Goal: Communication & Community: Answer question/provide support

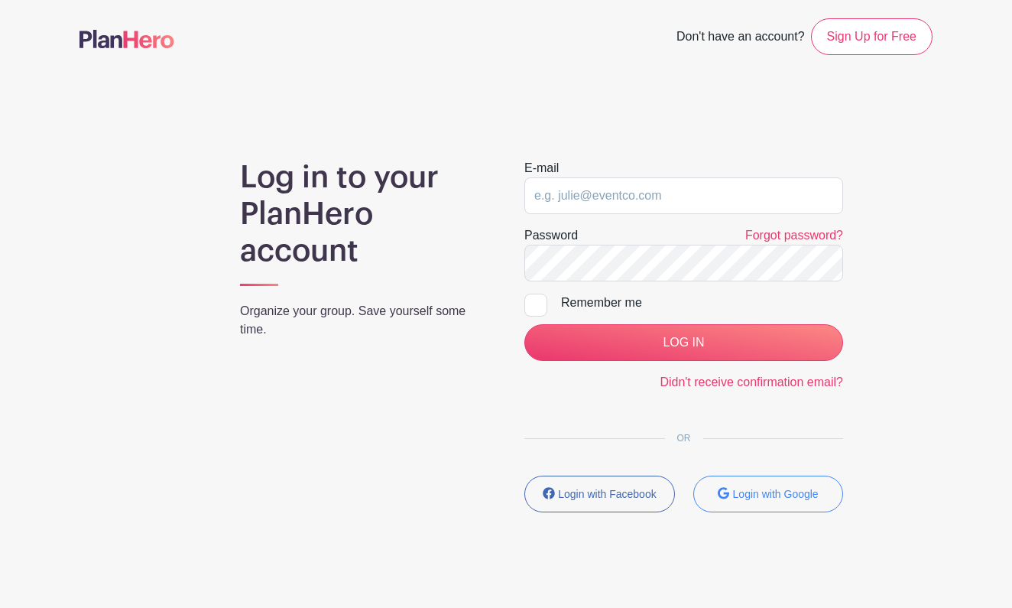
click at [644, 196] on input "email" at bounding box center [683, 195] width 319 height 37
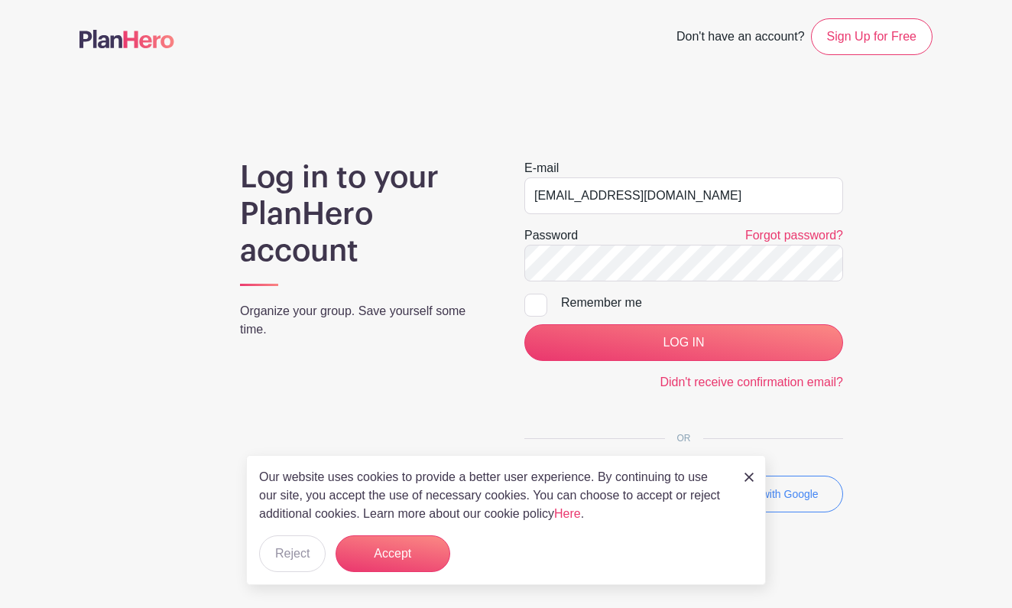
type input "[EMAIL_ADDRESS][DOMAIN_NAME]"
click at [723, 339] on input "LOG IN" at bounding box center [683, 342] width 319 height 37
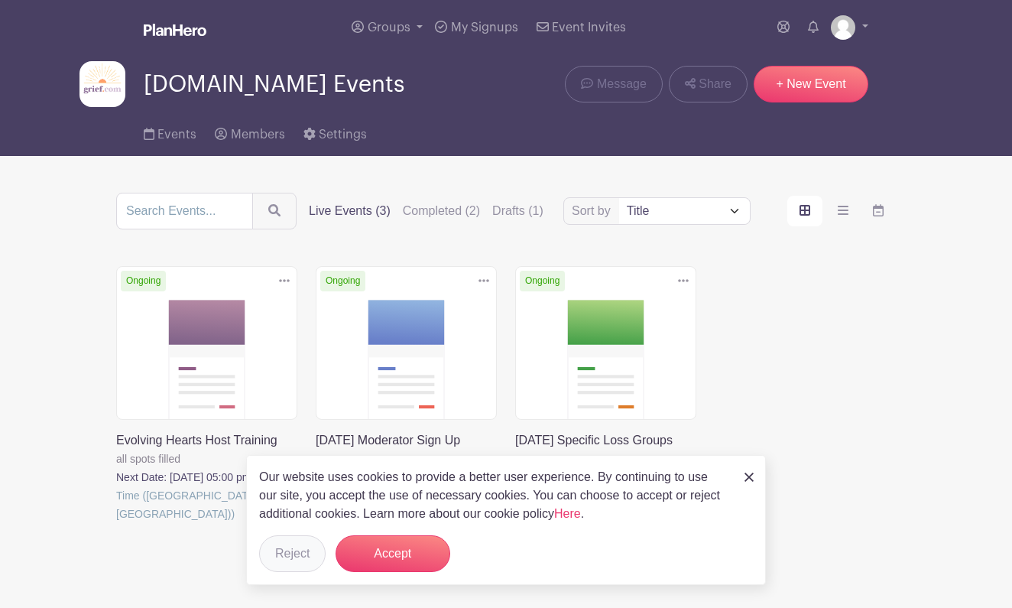
click at [294, 560] on button "Reject" at bounding box center [292, 553] width 67 height 37
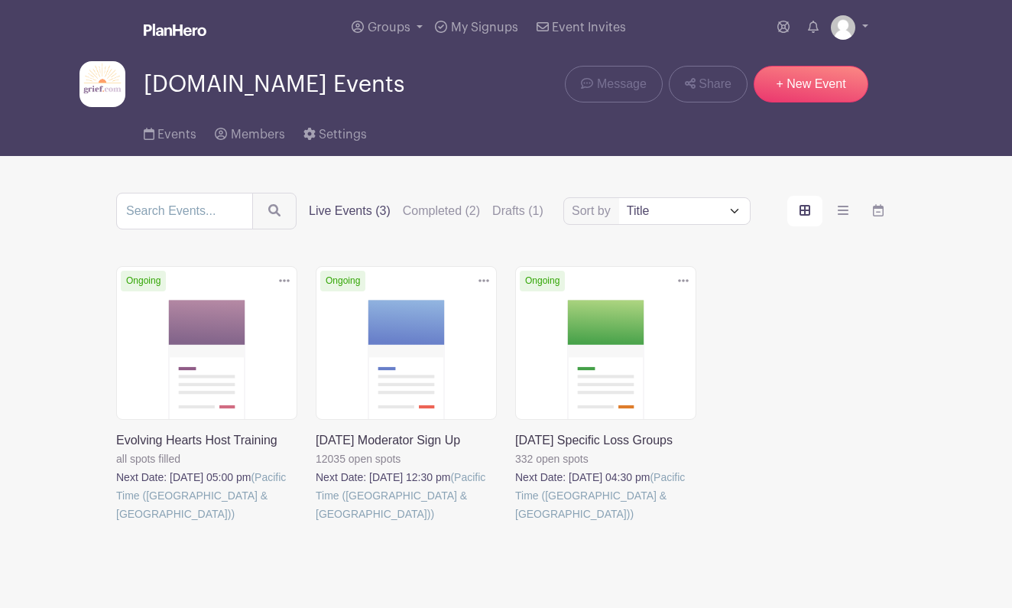
click at [316, 523] on link at bounding box center [316, 523] width 0 height 0
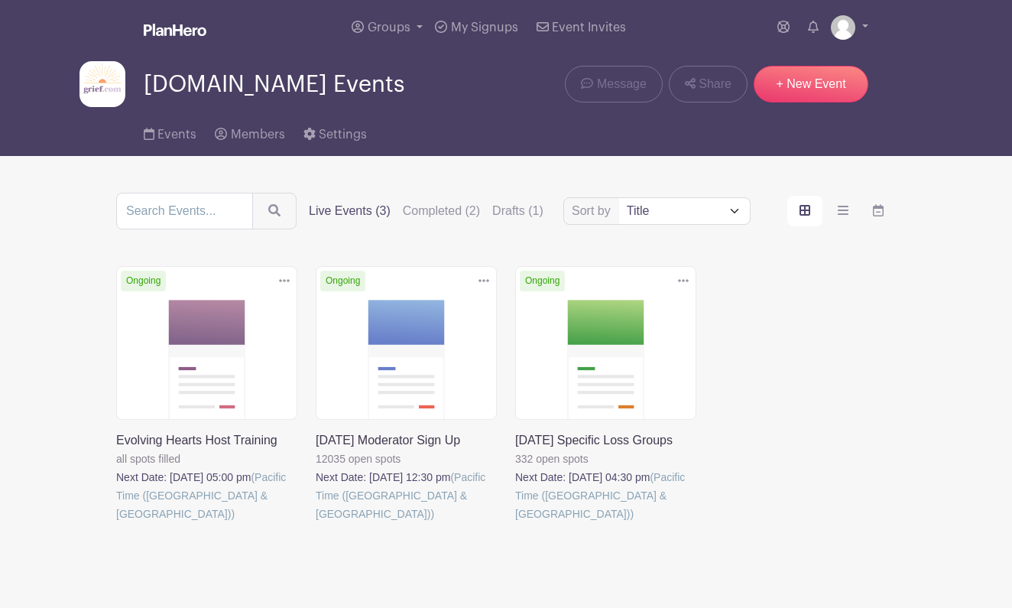
click at [316, 523] on link at bounding box center [316, 523] width 0 height 0
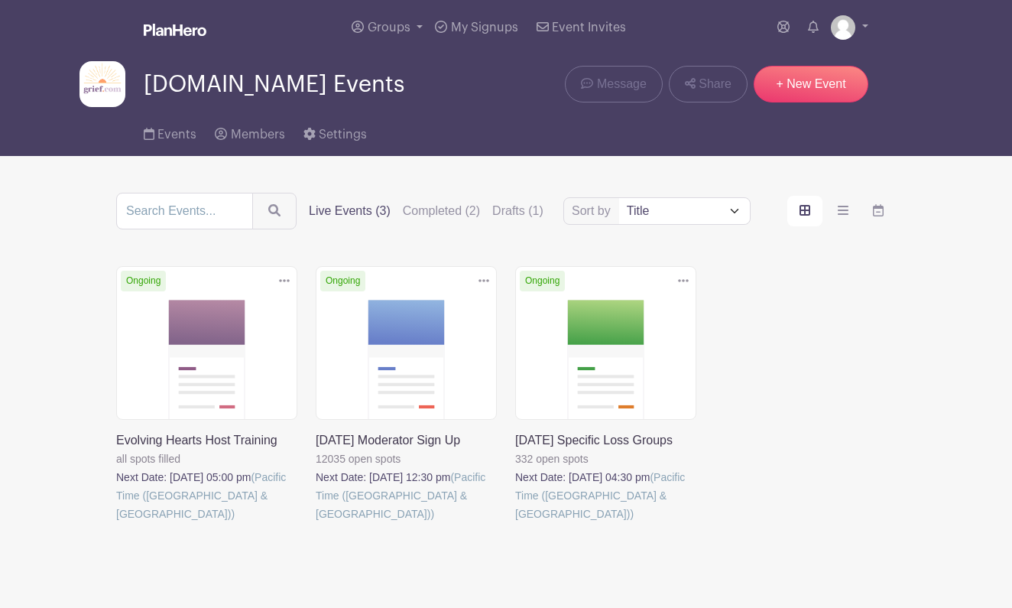
click at [316, 523] on link at bounding box center [316, 523] width 0 height 0
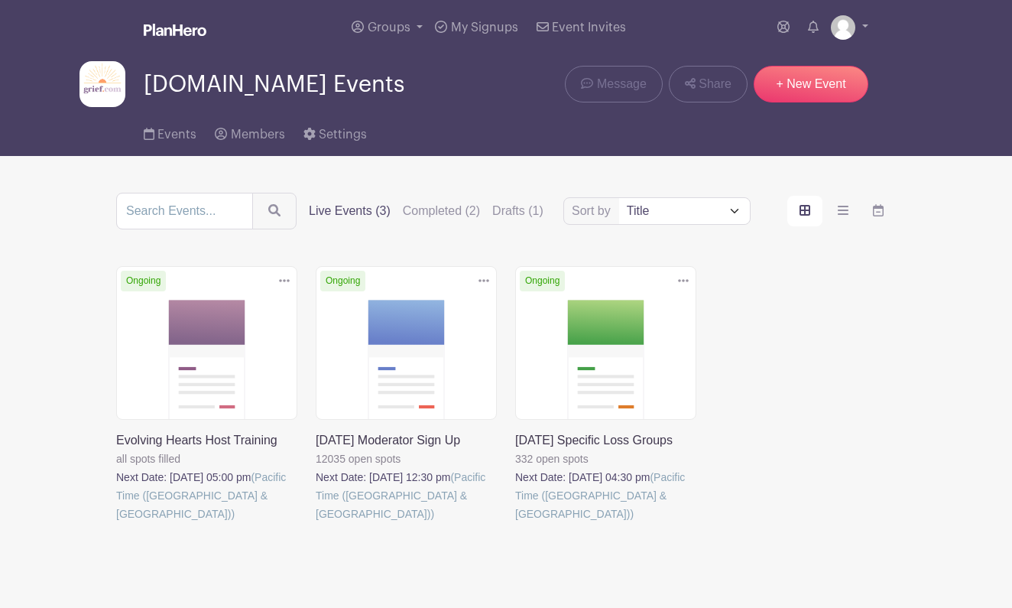
click at [316, 523] on link at bounding box center [316, 523] width 0 height 0
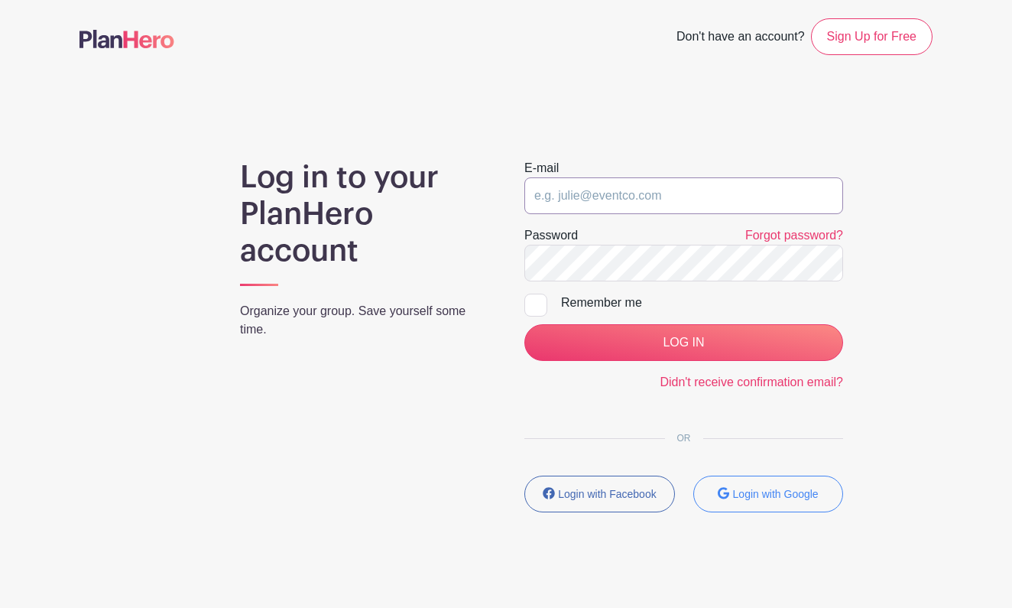
click at [598, 196] on input "email" at bounding box center [683, 195] width 319 height 37
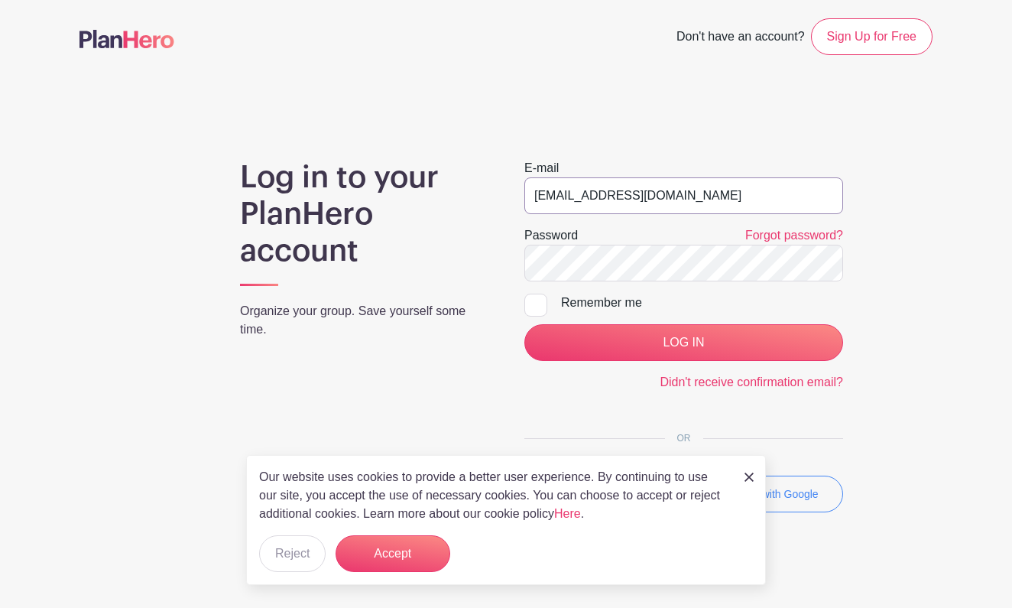
type input "[EMAIL_ADDRESS][DOMAIN_NAME]"
click at [708, 346] on input "LOG IN" at bounding box center [683, 342] width 319 height 37
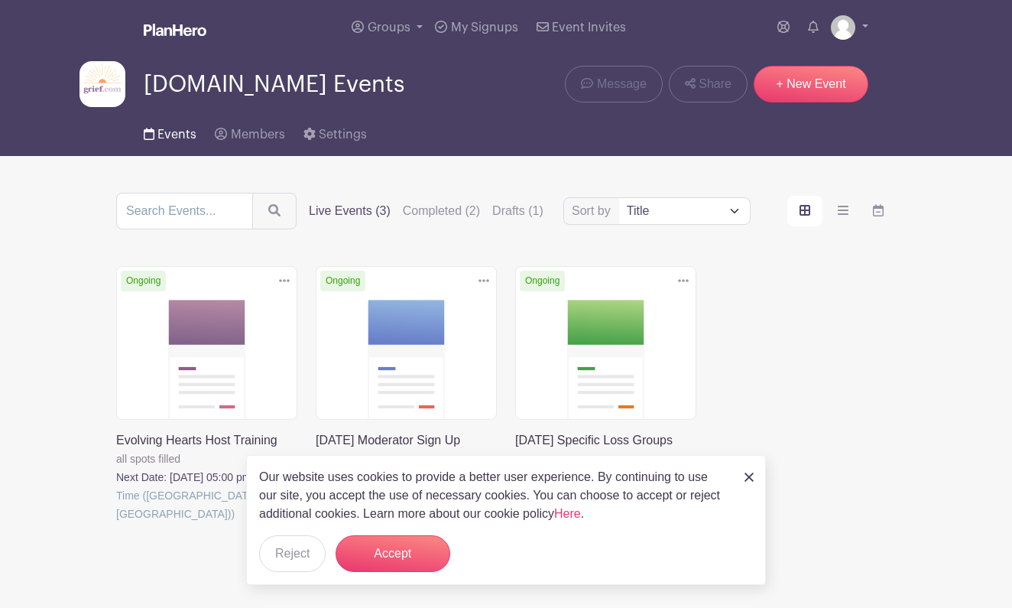
click at [175, 136] on span "Events" at bounding box center [176, 134] width 39 height 12
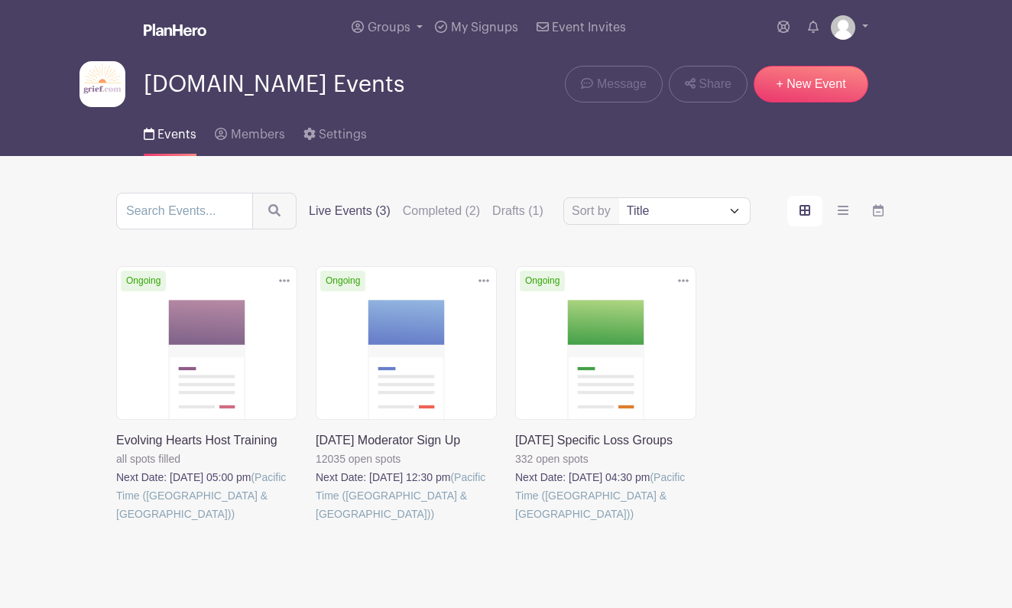
click at [174, 136] on span "Events" at bounding box center [176, 134] width 39 height 12
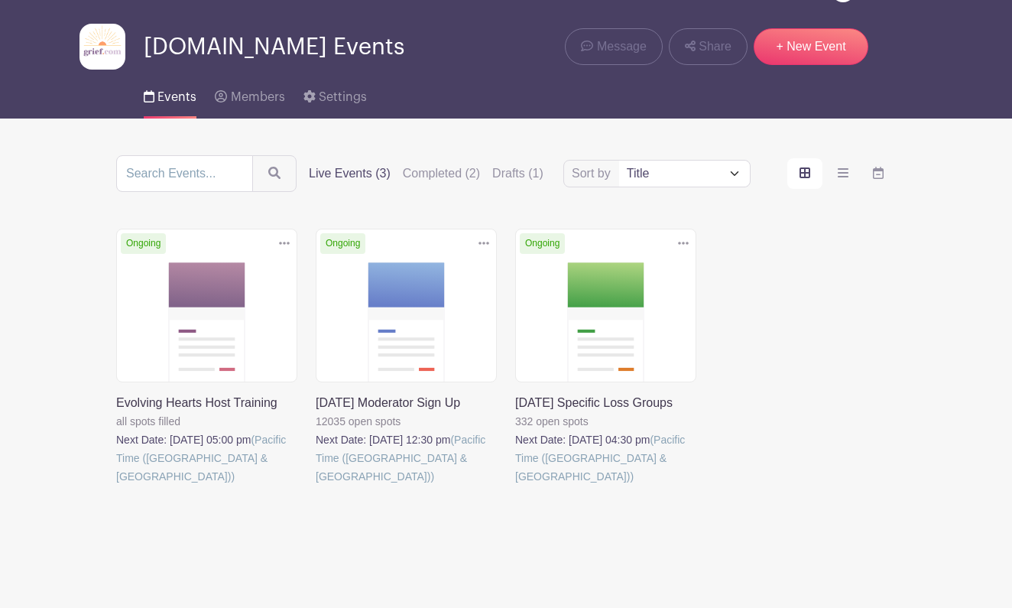
scroll to position [37, 0]
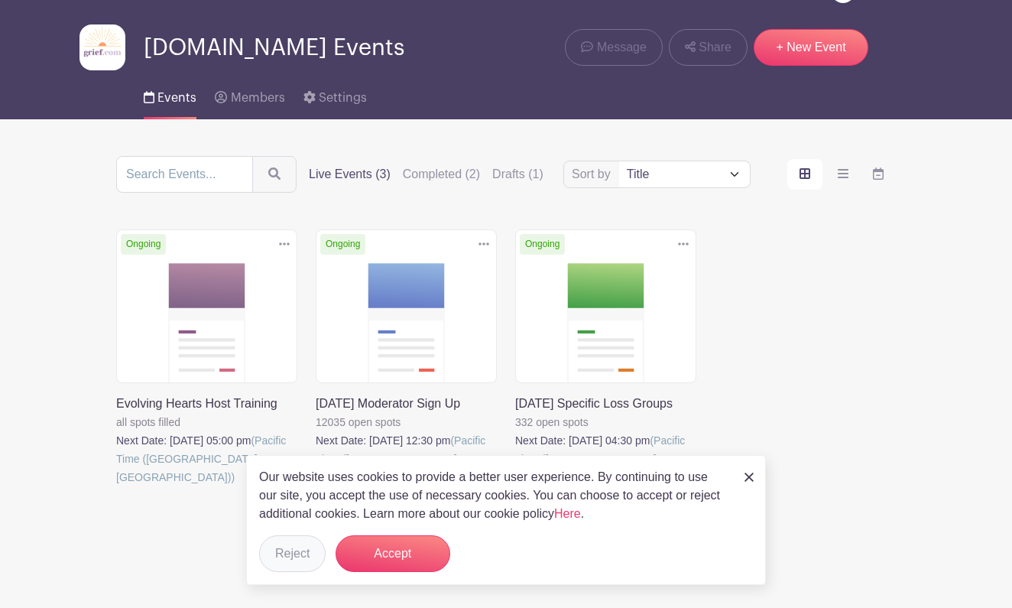
click at [290, 553] on button "Reject" at bounding box center [292, 553] width 67 height 37
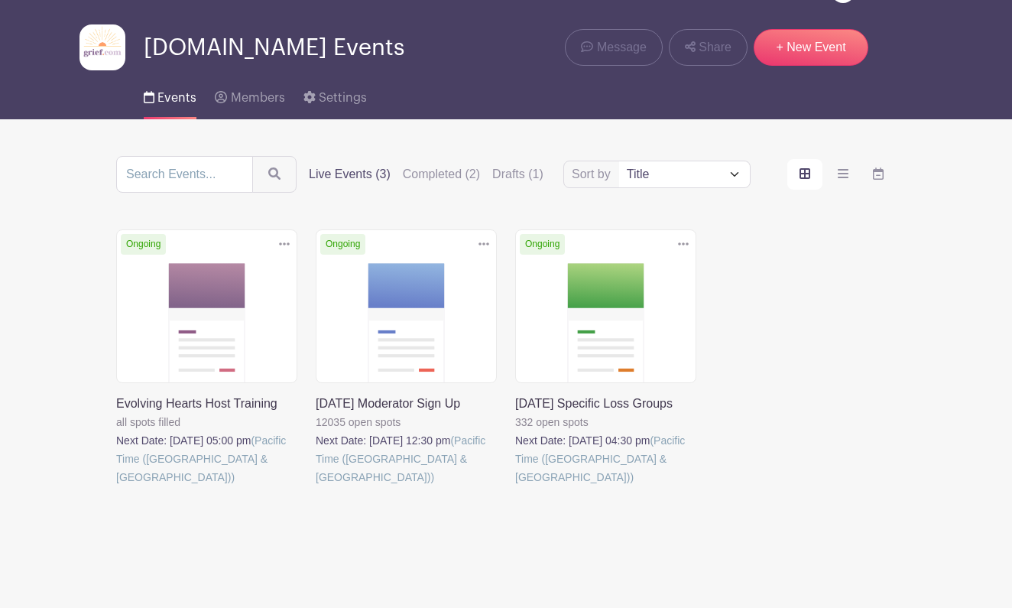
click at [316, 486] on link at bounding box center [316, 486] width 0 height 0
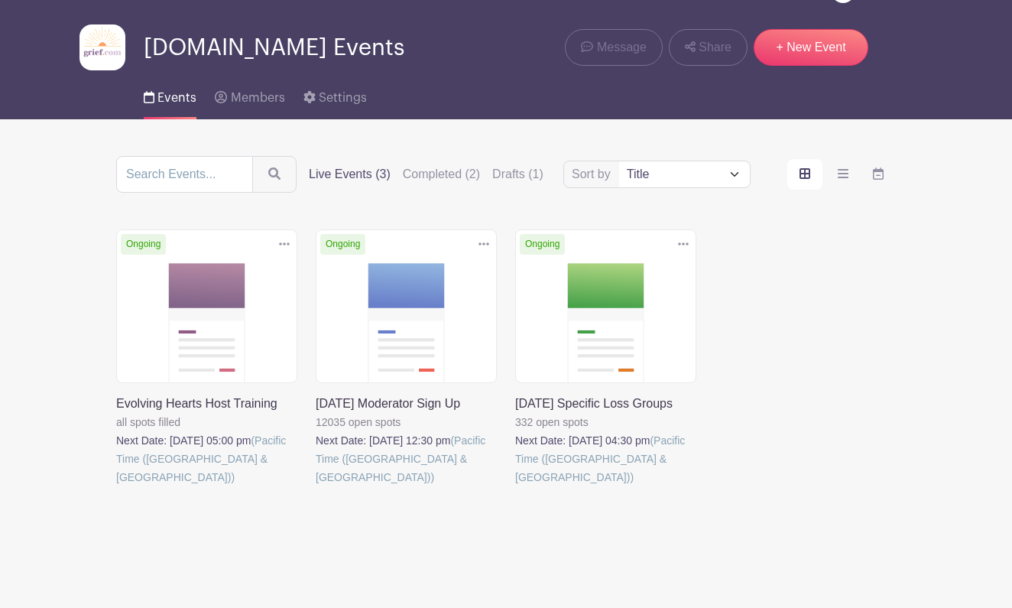
click at [515, 486] on link at bounding box center [515, 486] width 0 height 0
click at [456, 177] on label "Completed (2)" at bounding box center [441, 174] width 77 height 18
click at [0, 0] on input "Completed (2)" at bounding box center [0, 0] width 0 height 0
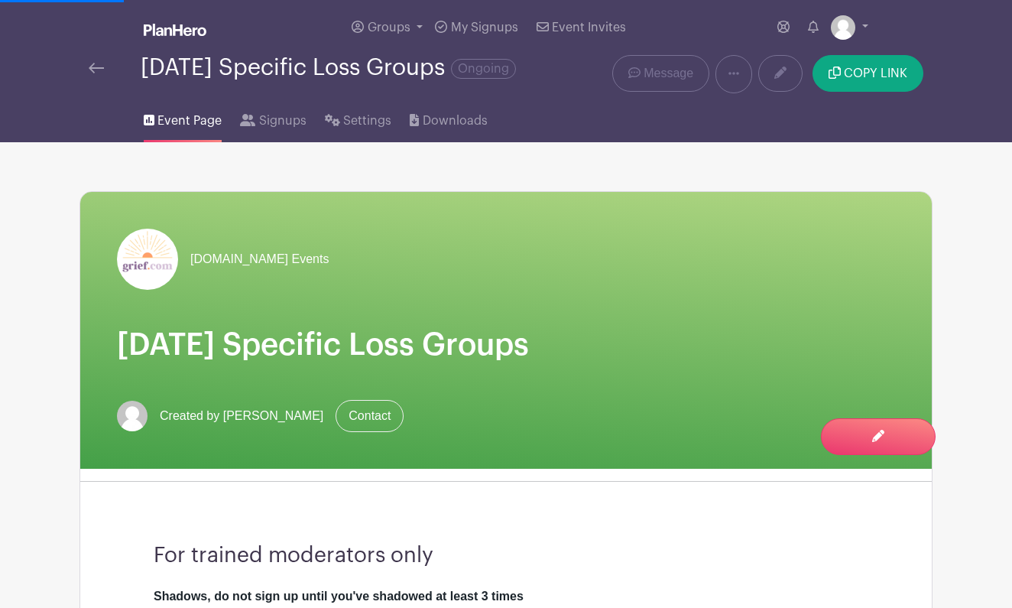
click at [98, 70] on img at bounding box center [96, 68] width 15 height 11
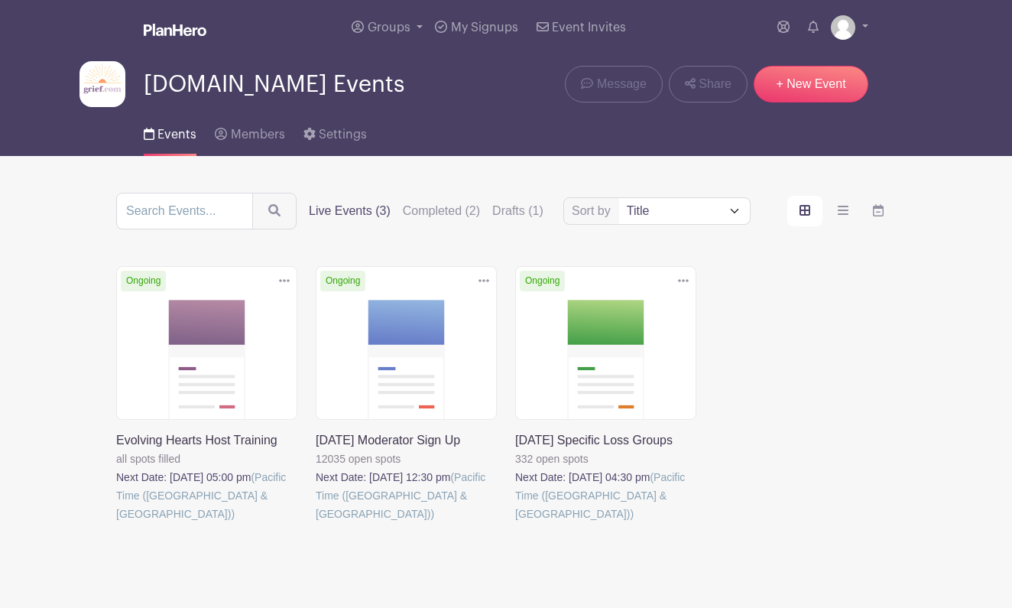
click at [316, 523] on link at bounding box center [316, 523] width 0 height 0
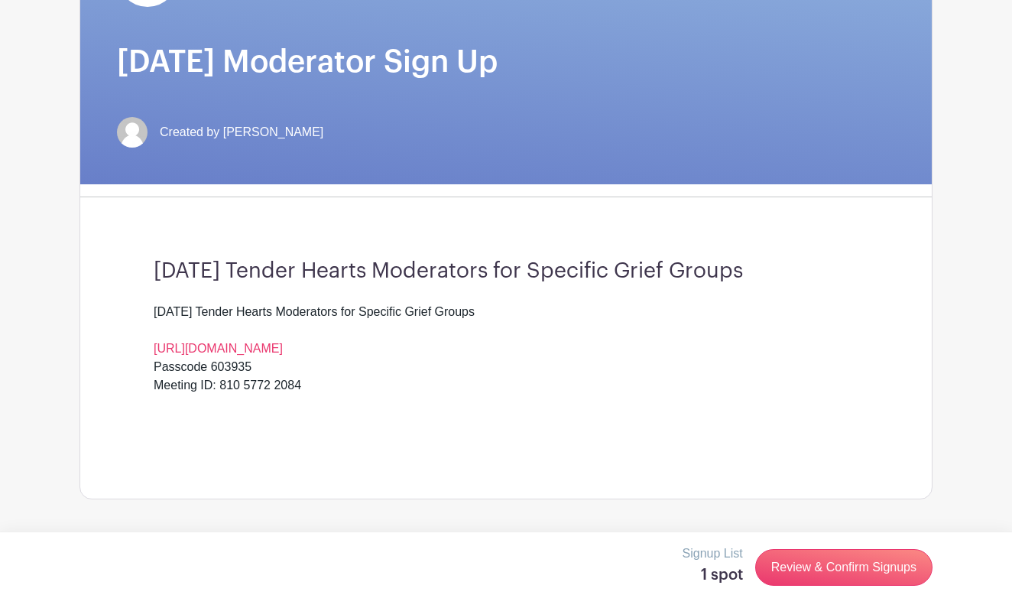
scroll to position [249, 0]
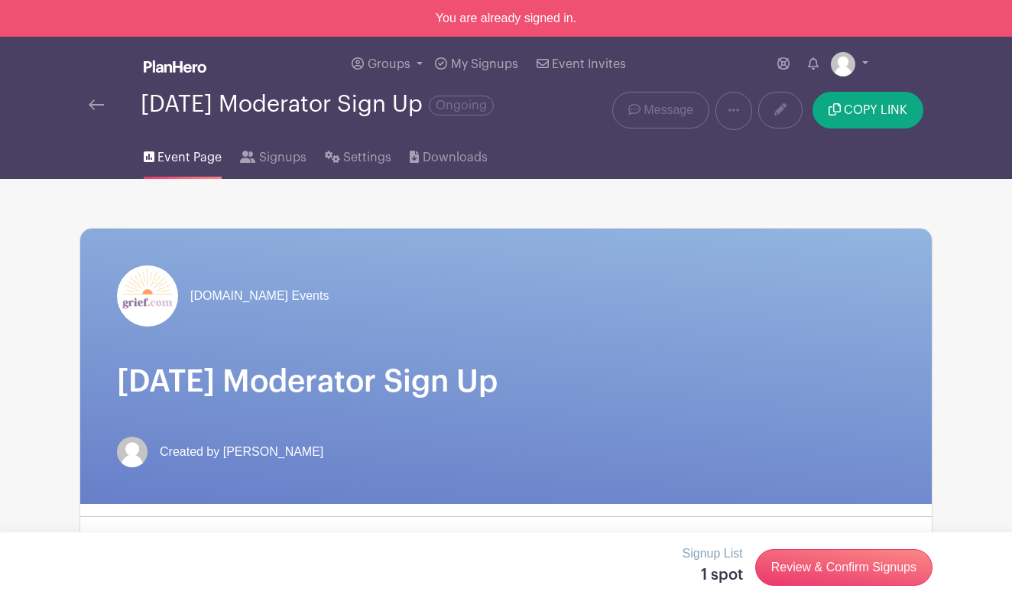
scroll to position [1, 0]
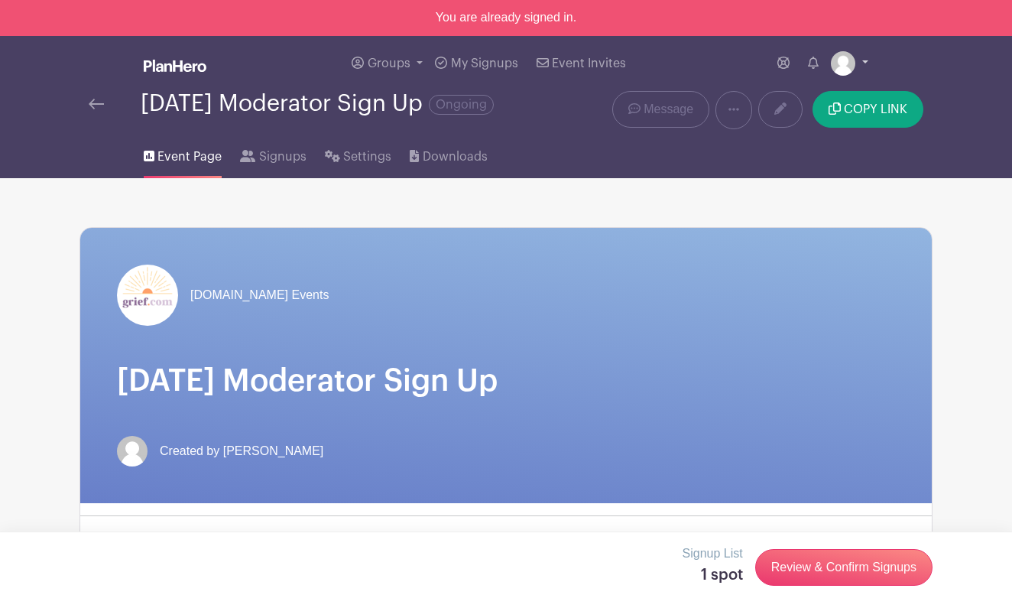
click at [842, 62] on img at bounding box center [843, 63] width 24 height 24
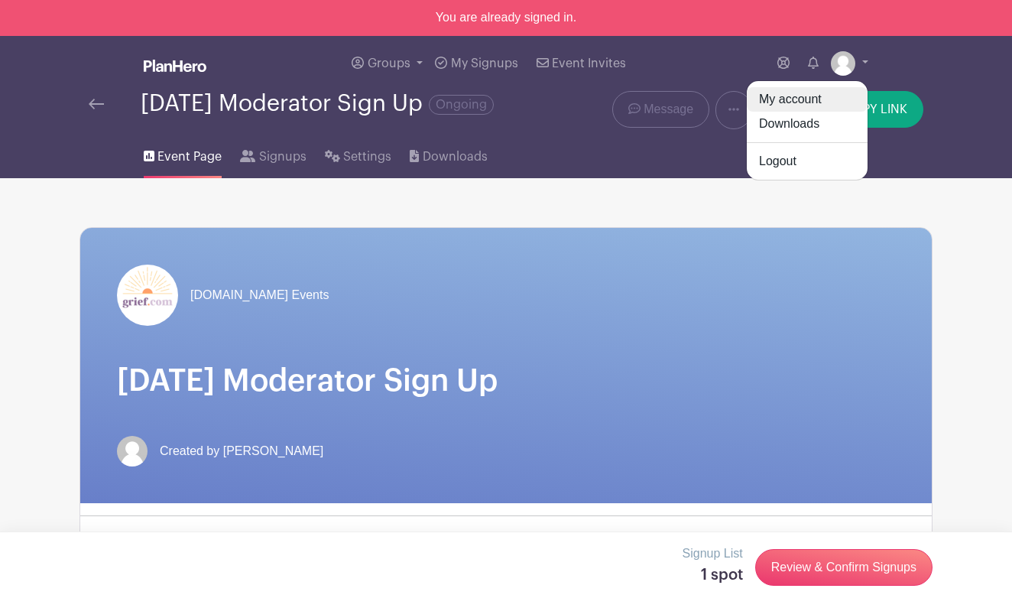
click at [798, 100] on link "My account" at bounding box center [807, 99] width 121 height 24
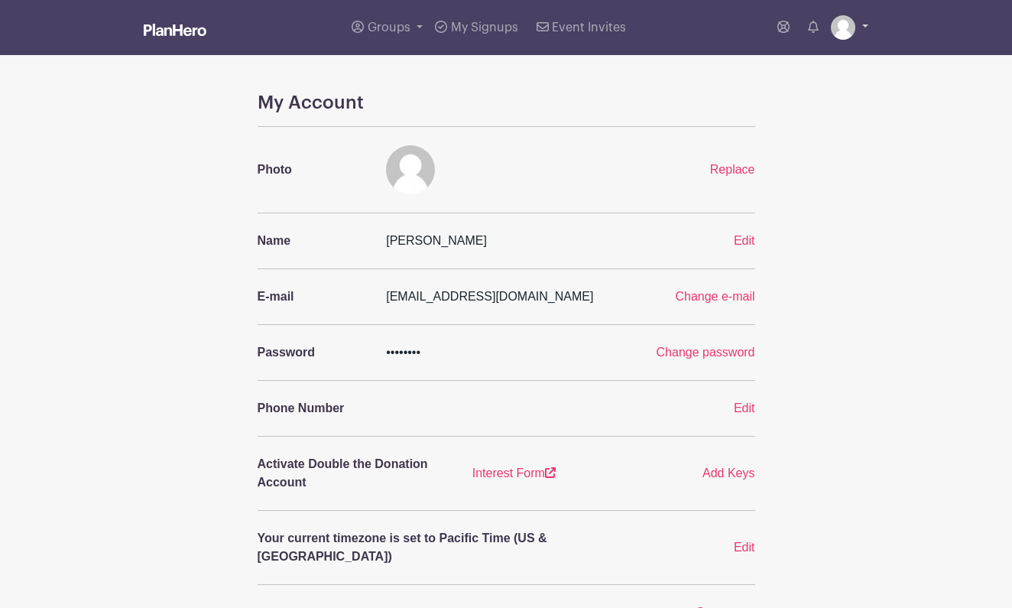
click at [867, 24] on link at bounding box center [849, 27] width 37 height 24
click at [818, 133] on link "Logout" at bounding box center [807, 125] width 121 height 24
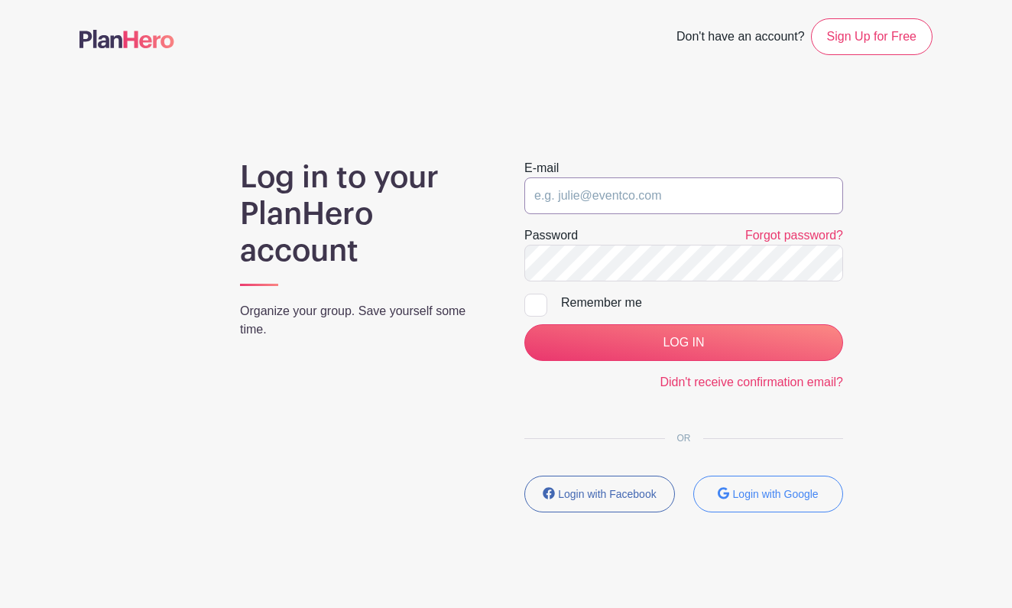
type input "[EMAIL_ADDRESS][DOMAIN_NAME]"
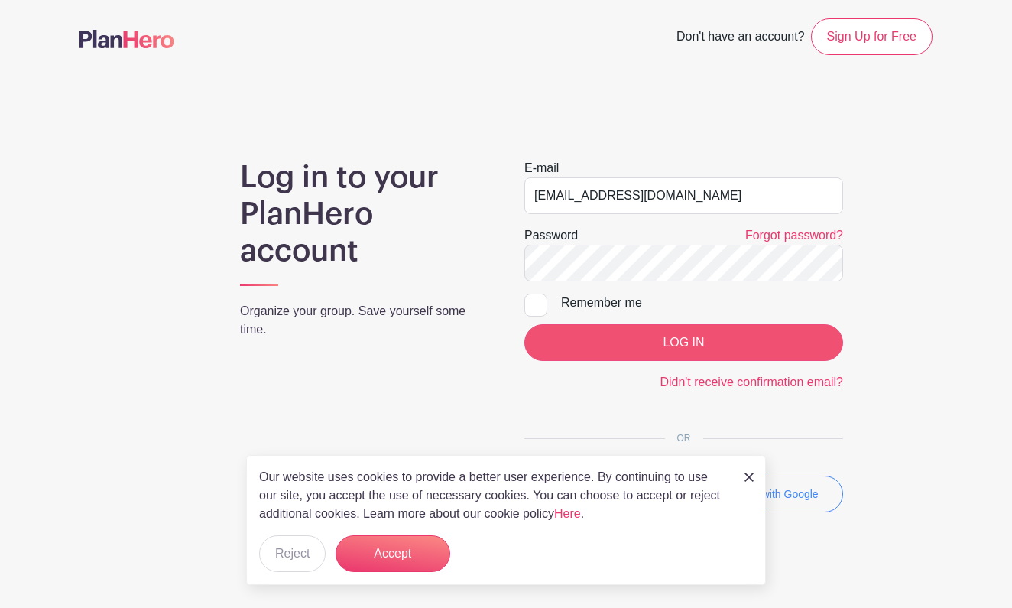
click at [663, 342] on input "LOG IN" at bounding box center [683, 342] width 319 height 37
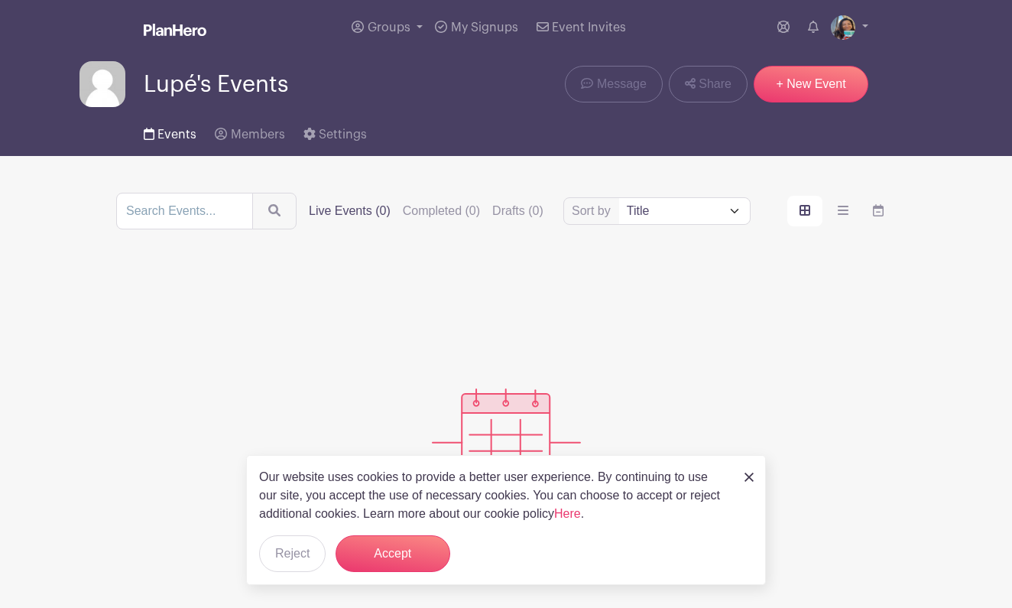
click at [175, 141] on span "Events" at bounding box center [176, 134] width 39 height 12
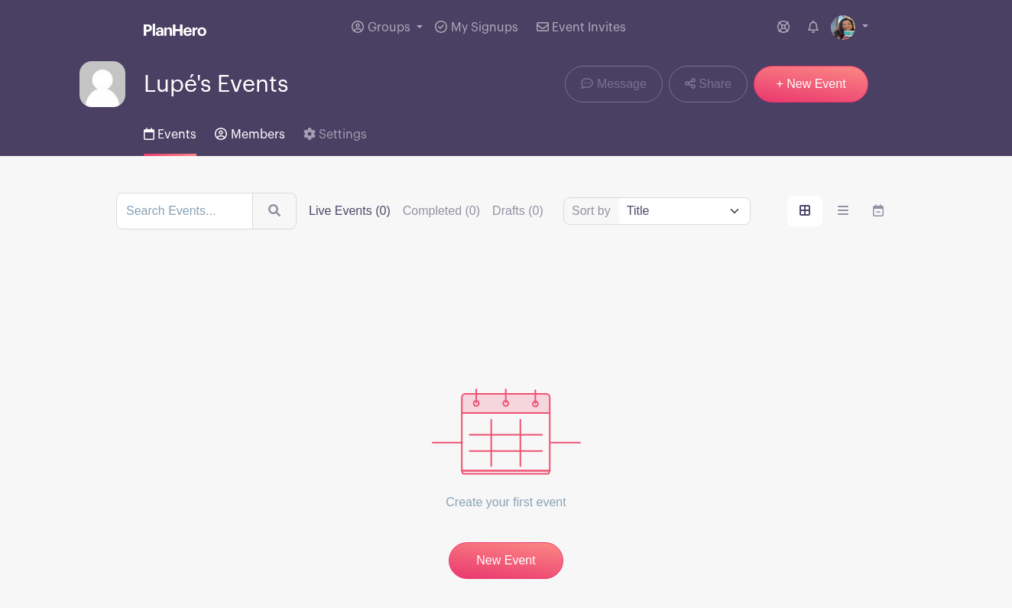
click at [254, 138] on span "Members" at bounding box center [258, 134] width 54 height 12
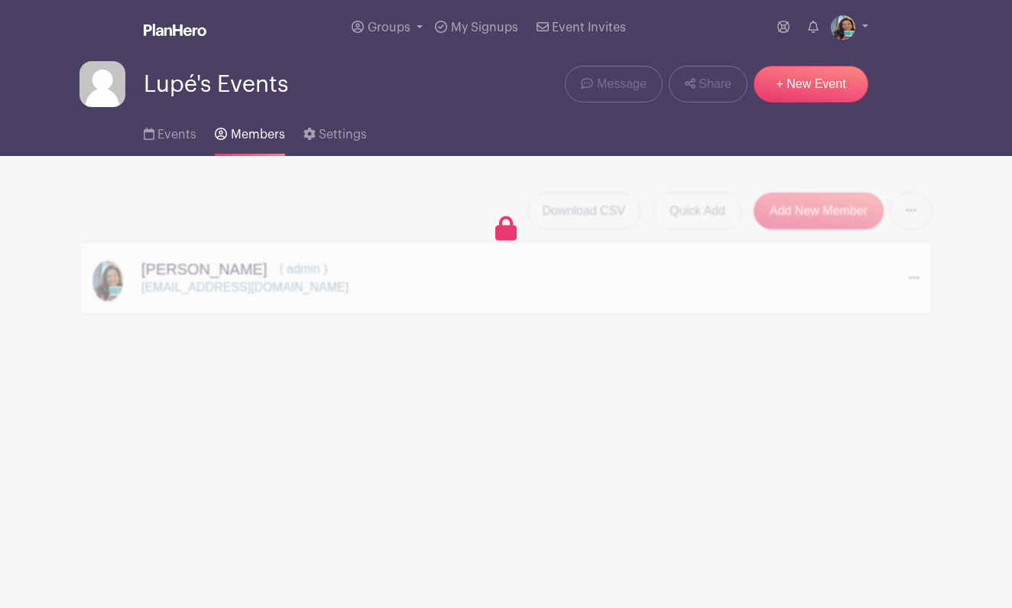
click at [167, 286] on div "Download CSV Quick Add Add New Member Send Invitations to all Pending Members […" at bounding box center [505, 254] width 853 height 122
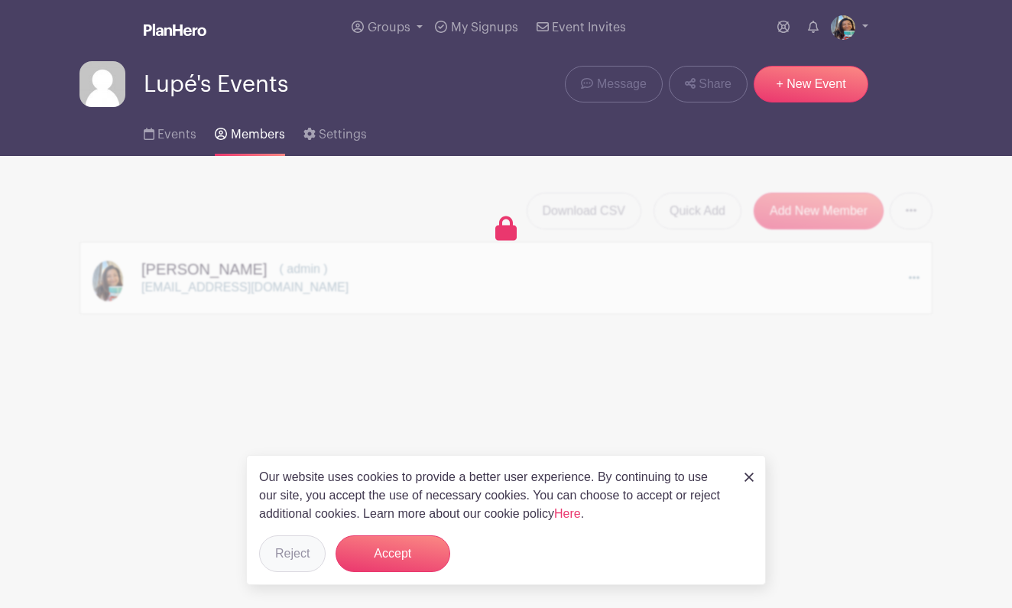
click at [298, 551] on button "Reject" at bounding box center [292, 553] width 67 height 37
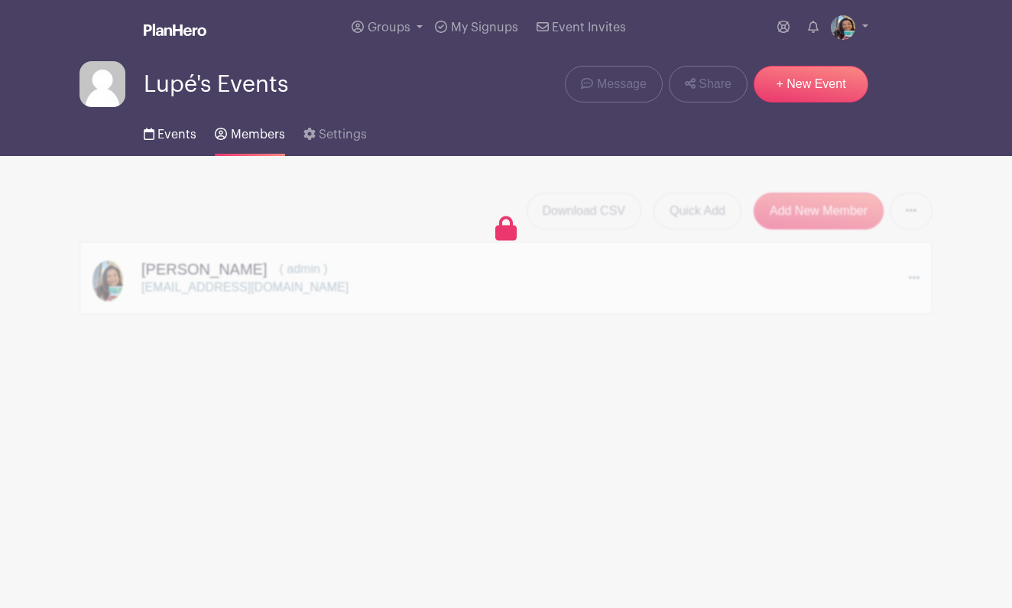
click at [174, 134] on span "Events" at bounding box center [176, 134] width 39 height 12
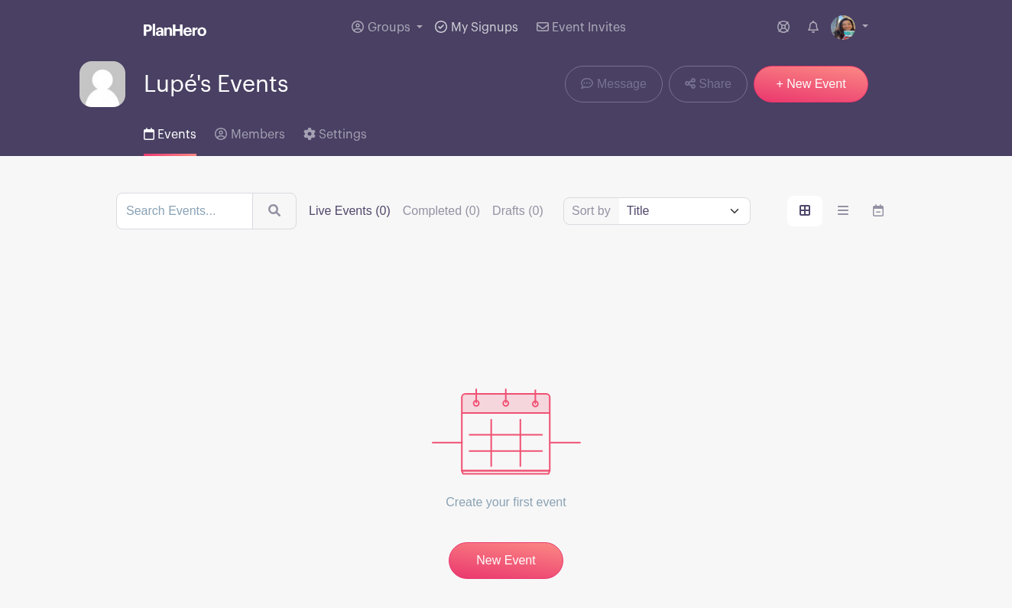
click at [491, 30] on span "My Signups" at bounding box center [484, 27] width 67 height 12
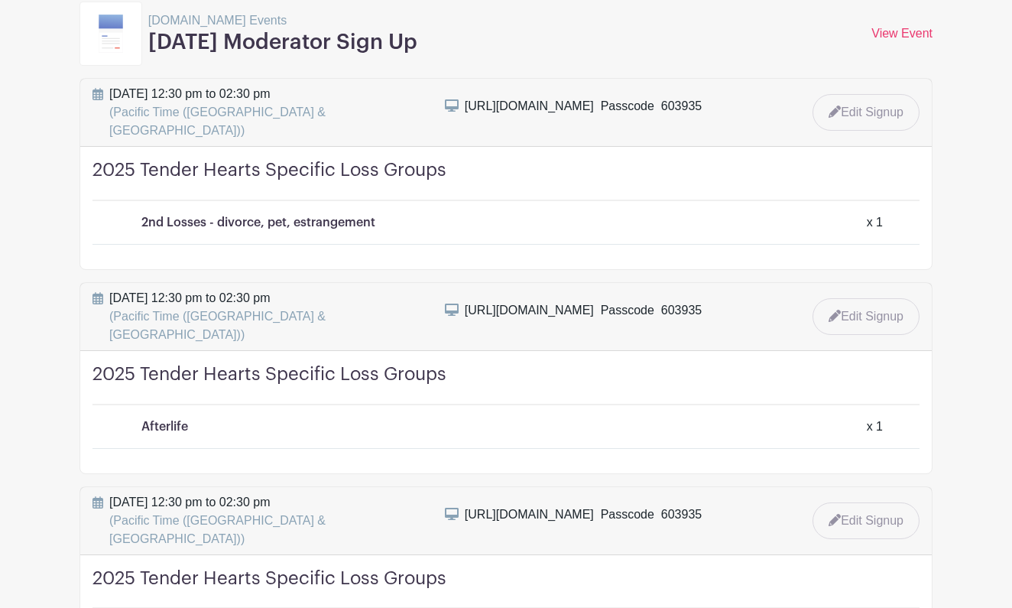
scroll to position [256, 0]
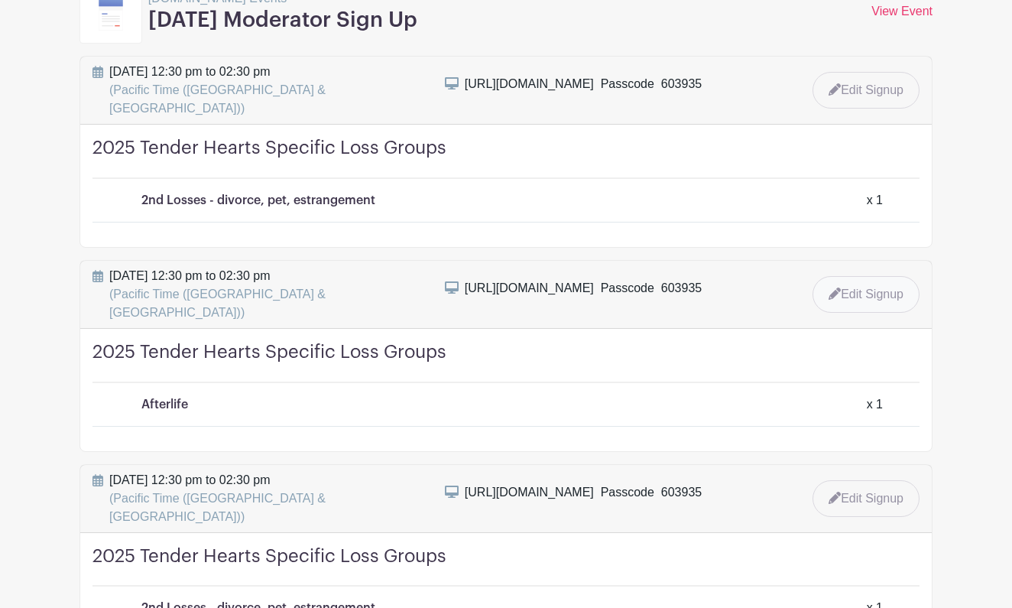
click at [871, 276] on link "Edit Signup" at bounding box center [866, 294] width 107 height 37
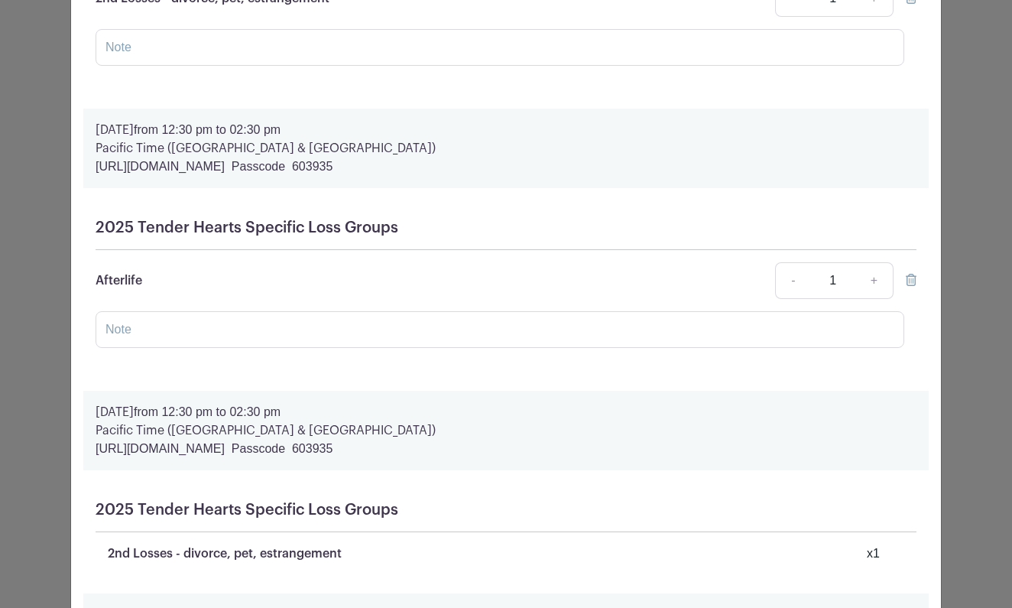
scroll to position [293, 0]
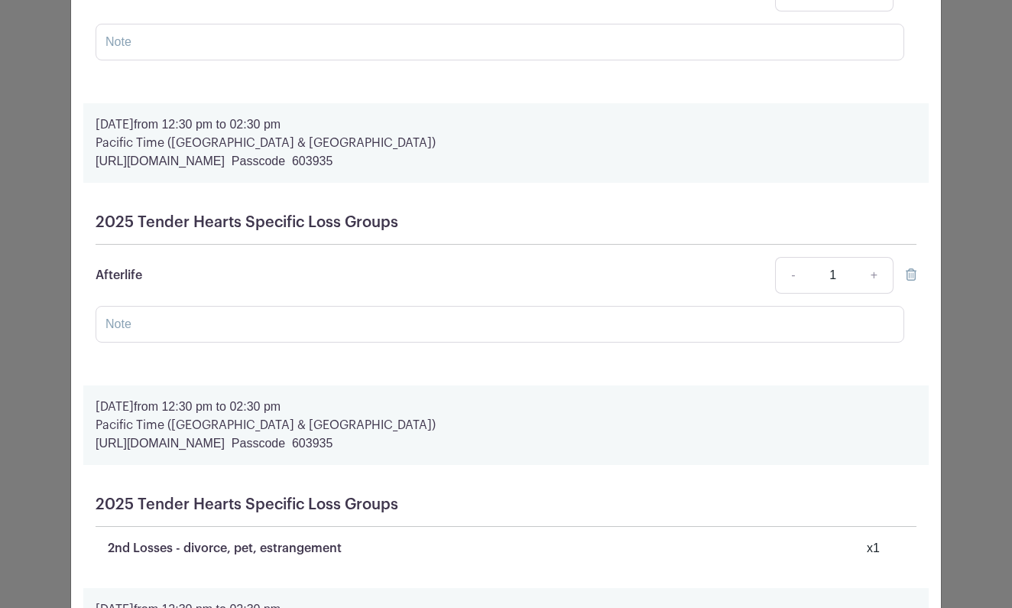
click at [911, 277] on icon at bounding box center [911, 274] width 11 height 12
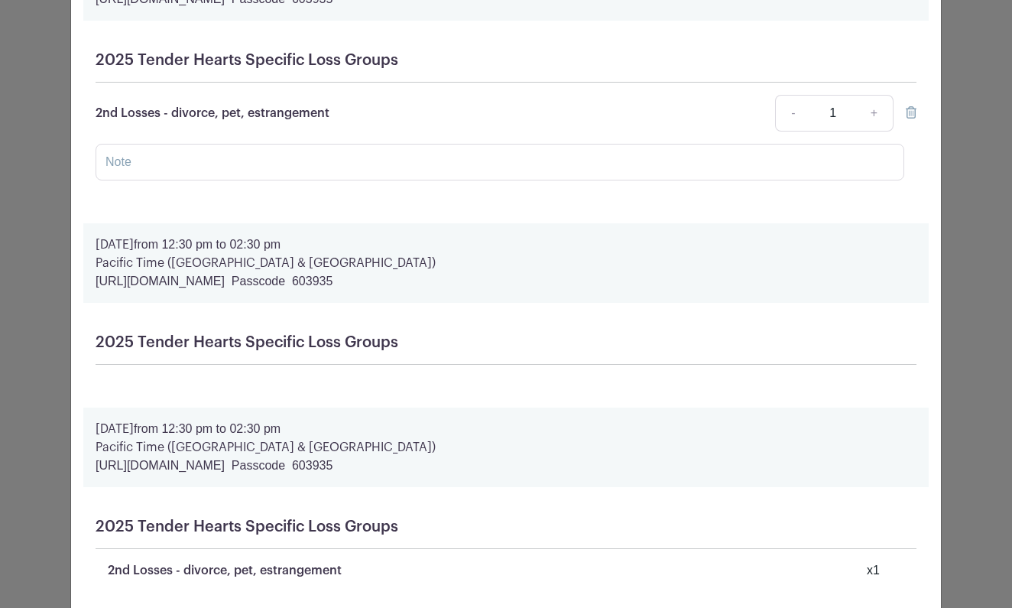
scroll to position [164, 0]
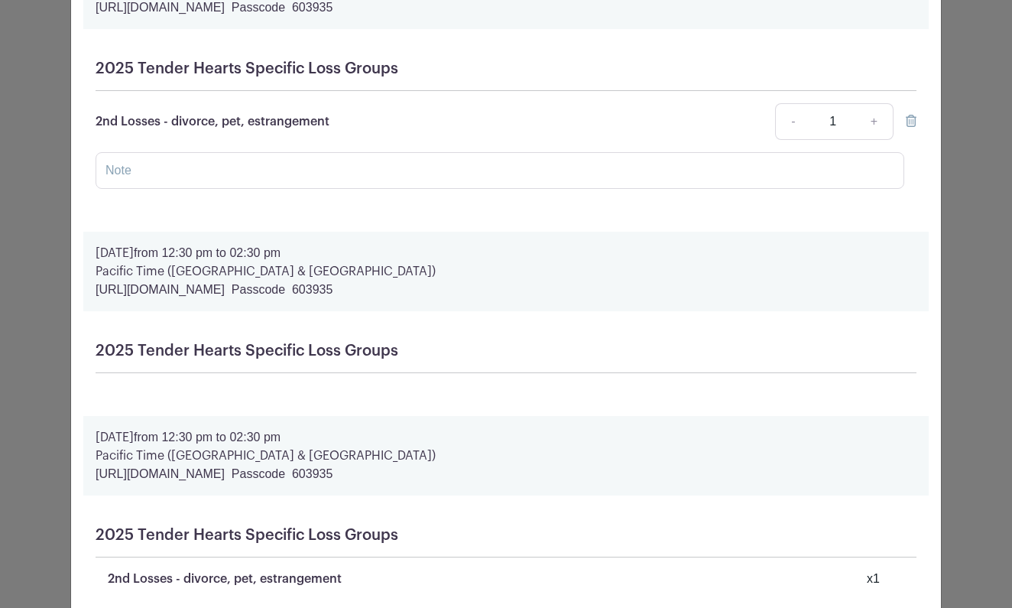
click at [912, 125] on icon at bounding box center [911, 121] width 11 height 12
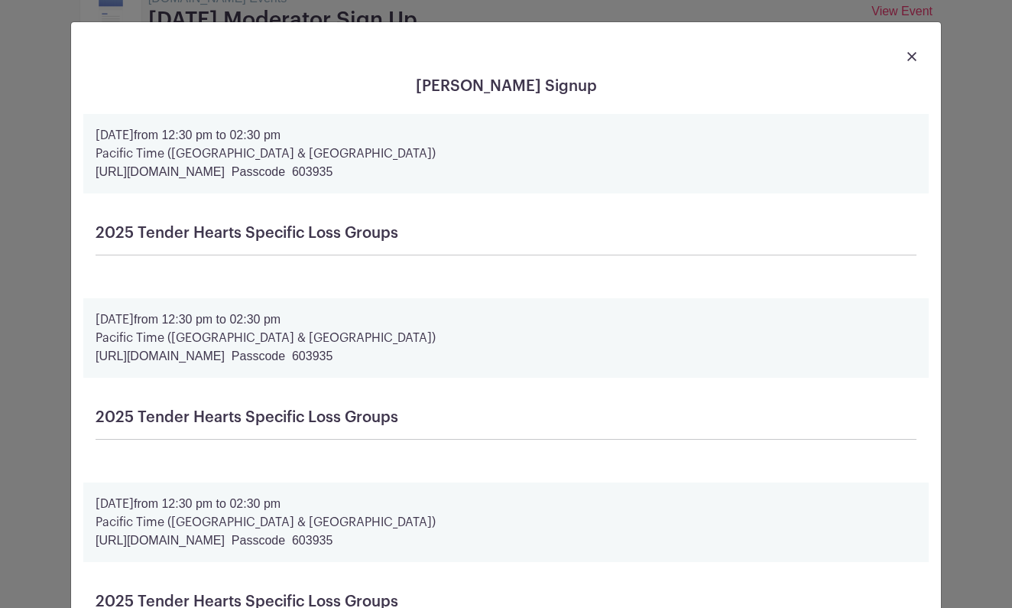
scroll to position [0, 0]
click at [914, 57] on img at bounding box center [911, 56] width 9 height 9
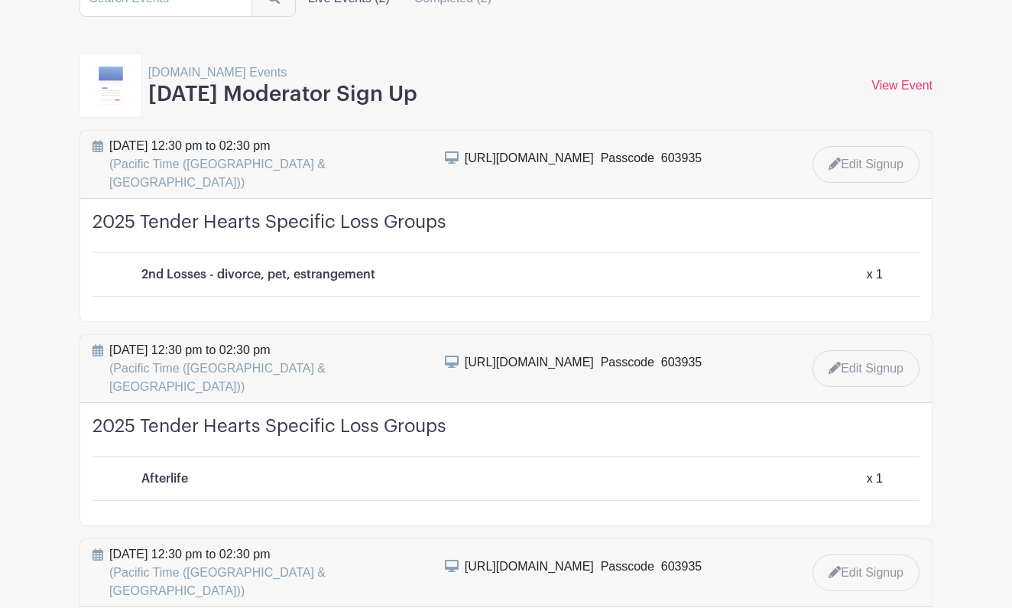
scroll to position [180, 0]
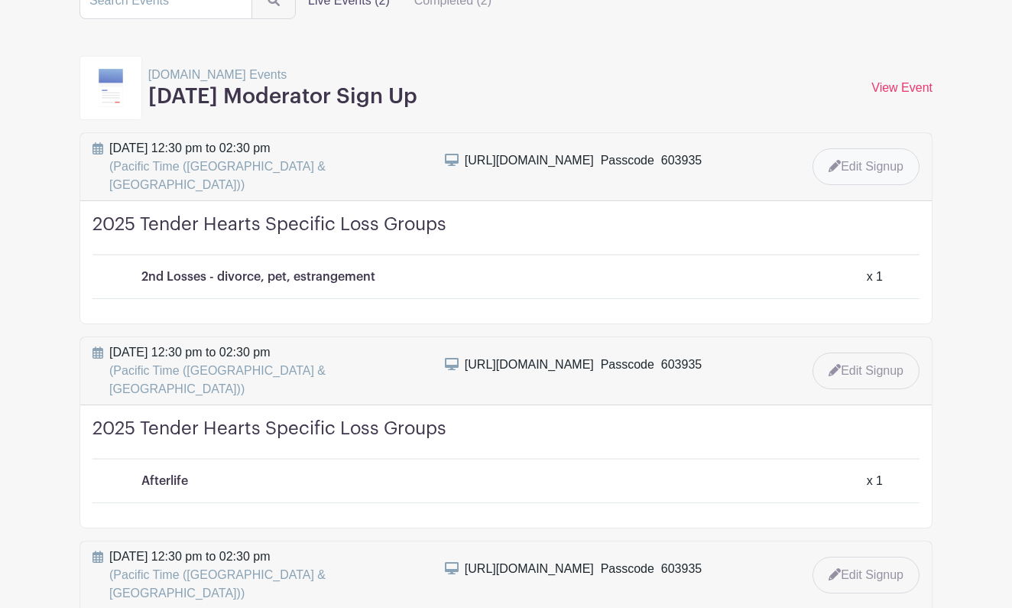
click at [878, 164] on link "Edit Signup" at bounding box center [866, 166] width 107 height 37
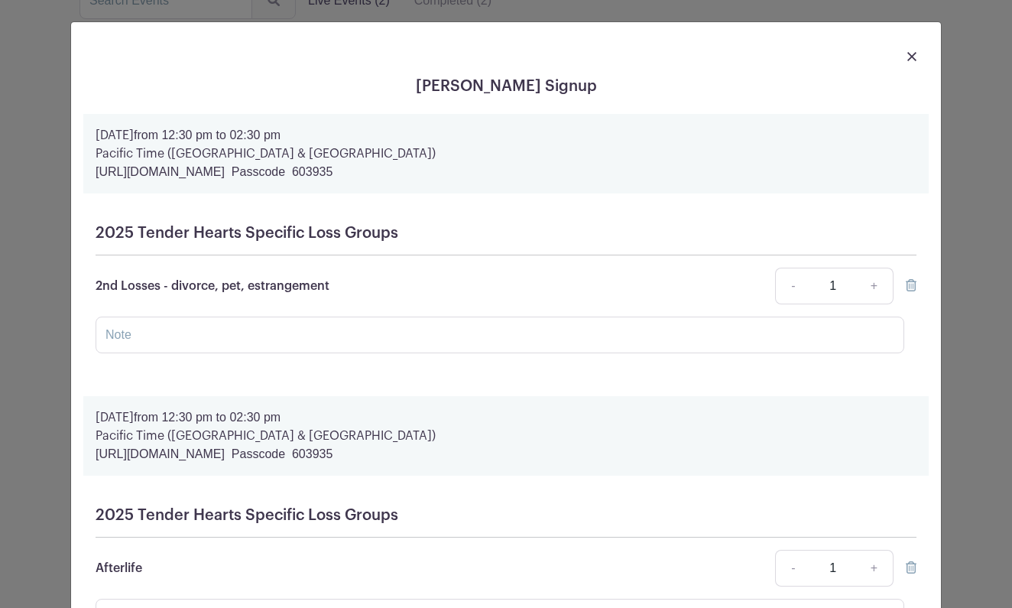
click at [908, 287] on icon at bounding box center [911, 285] width 11 height 12
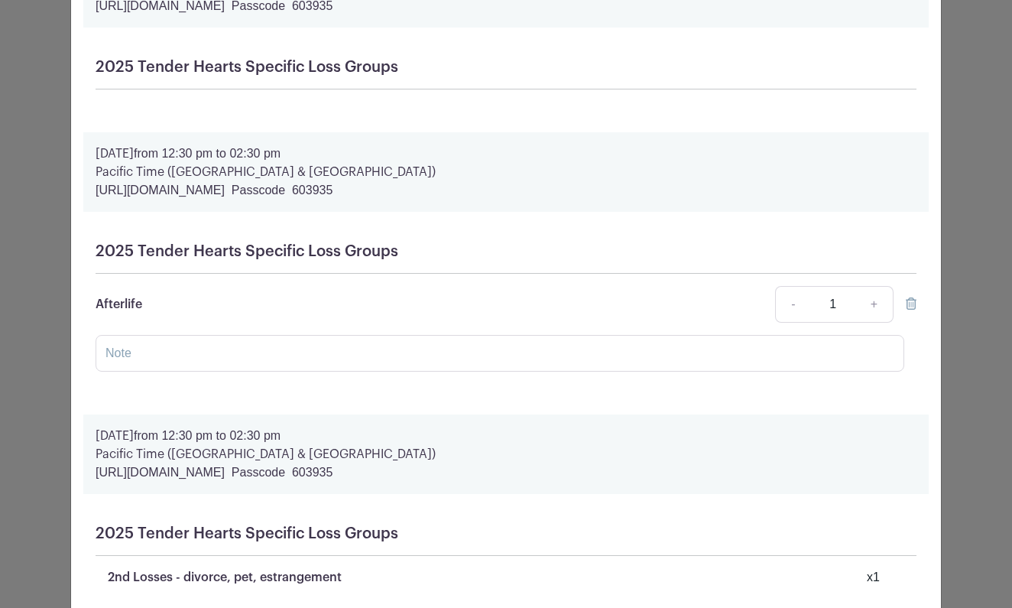
scroll to position [175, 0]
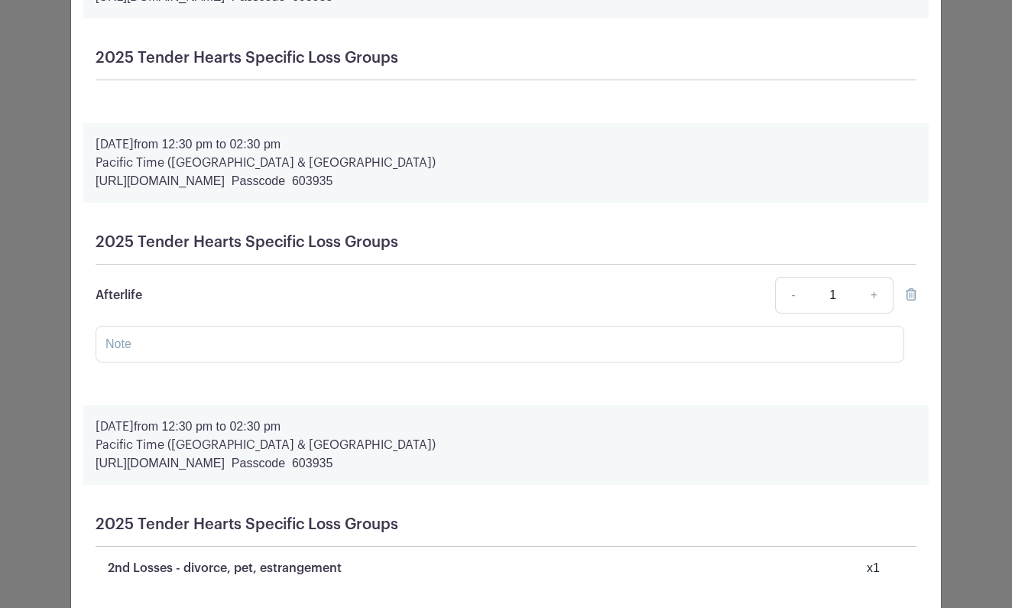
click at [913, 300] on icon at bounding box center [911, 294] width 11 height 12
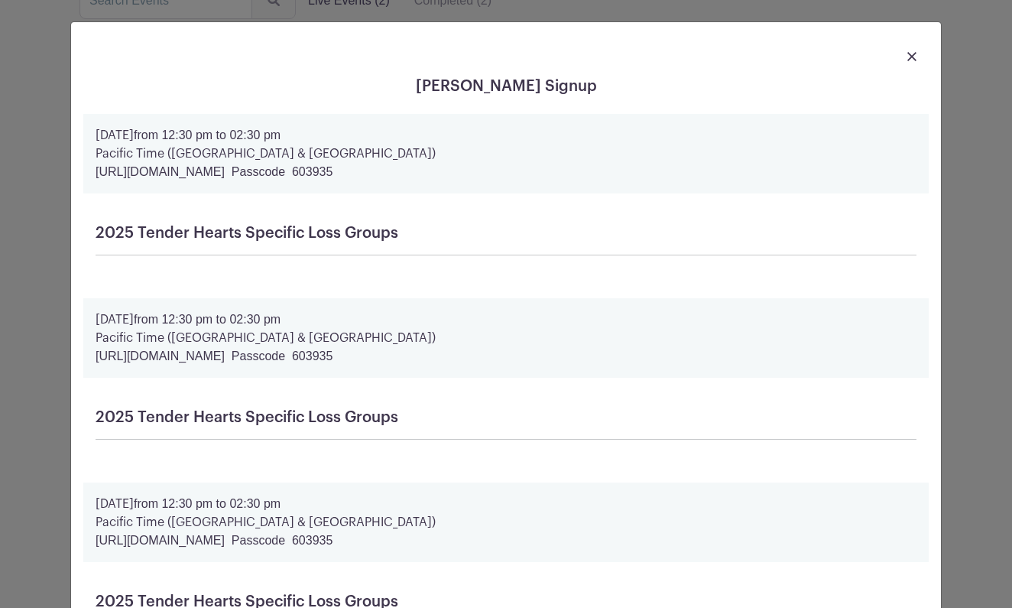
scroll to position [0, 0]
click at [913, 58] on img at bounding box center [911, 56] width 9 height 9
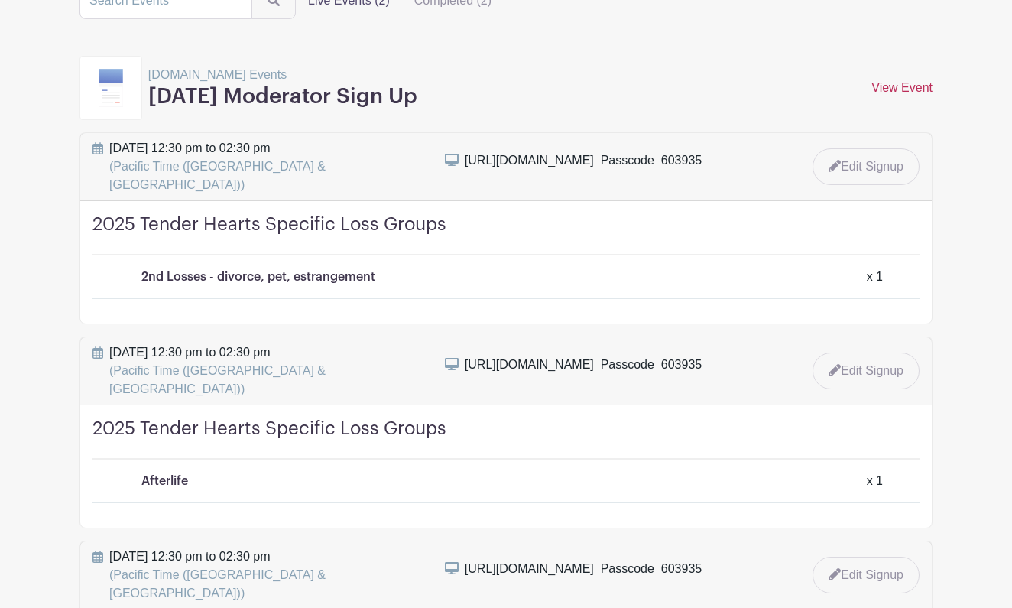
click at [895, 89] on link "View Event" at bounding box center [901, 87] width 61 height 13
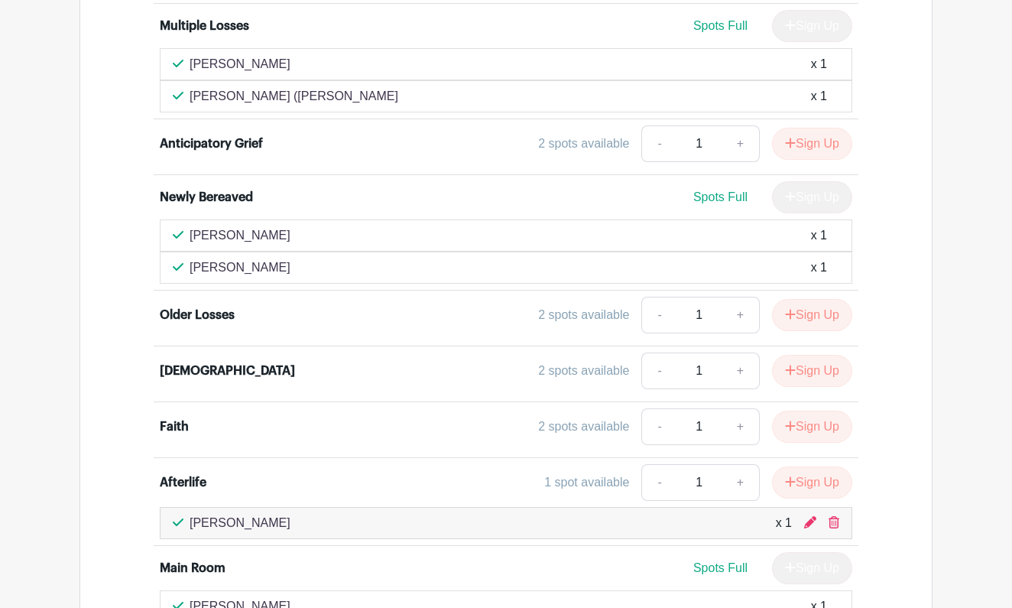
scroll to position [2758, 0]
click at [830, 517] on icon at bounding box center [834, 523] width 11 height 12
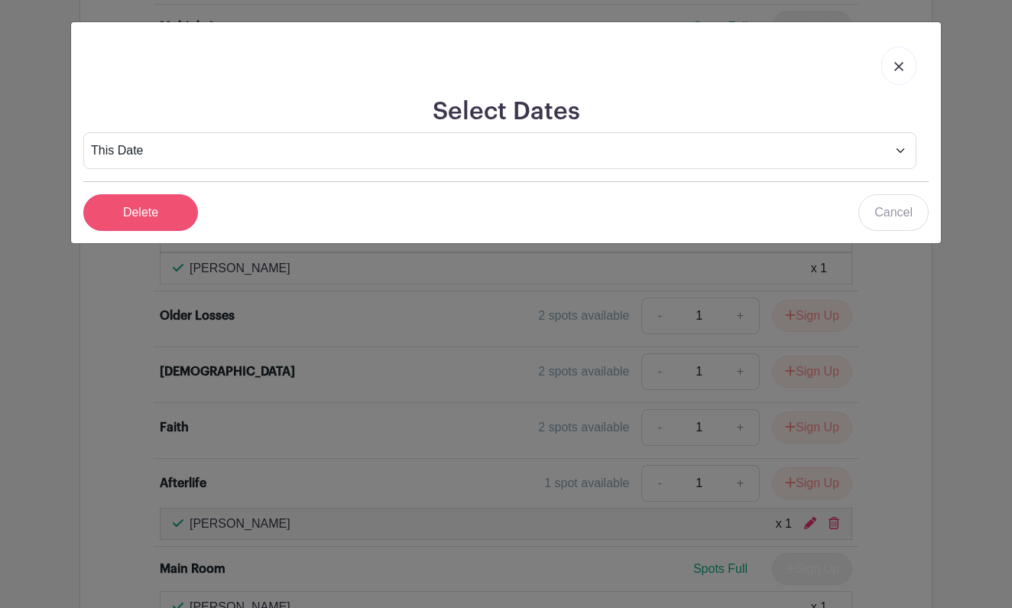
click at [144, 214] on input "Delete" at bounding box center [140, 212] width 115 height 37
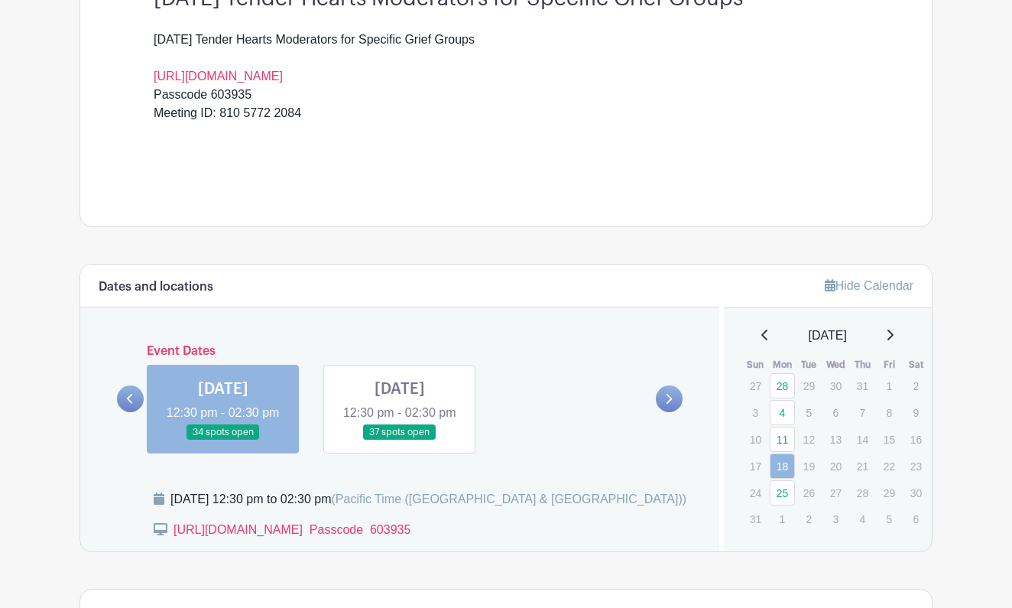
scroll to position [486, 0]
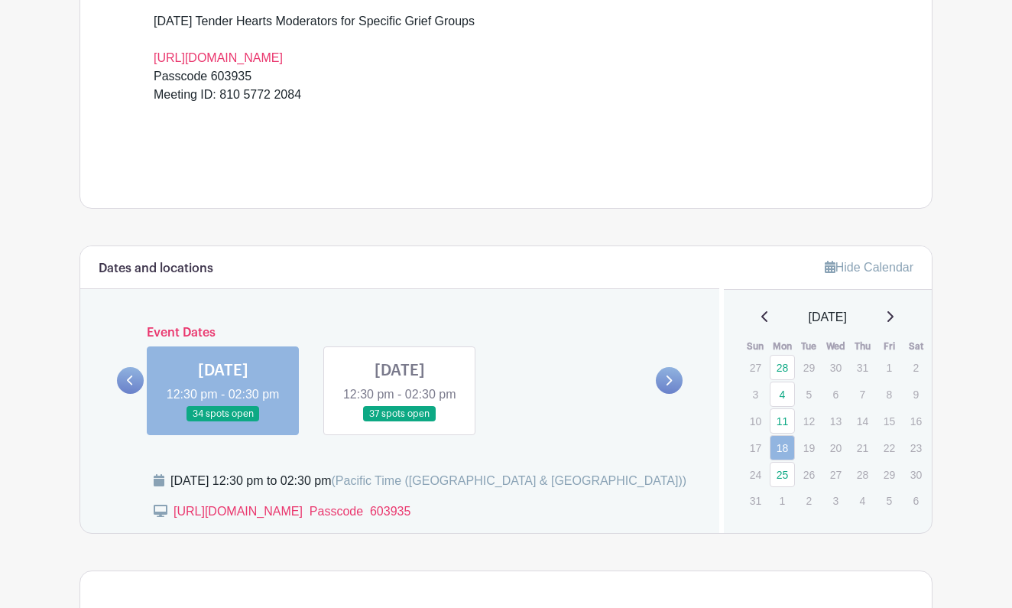
click at [400, 422] on link at bounding box center [400, 422] width 0 height 0
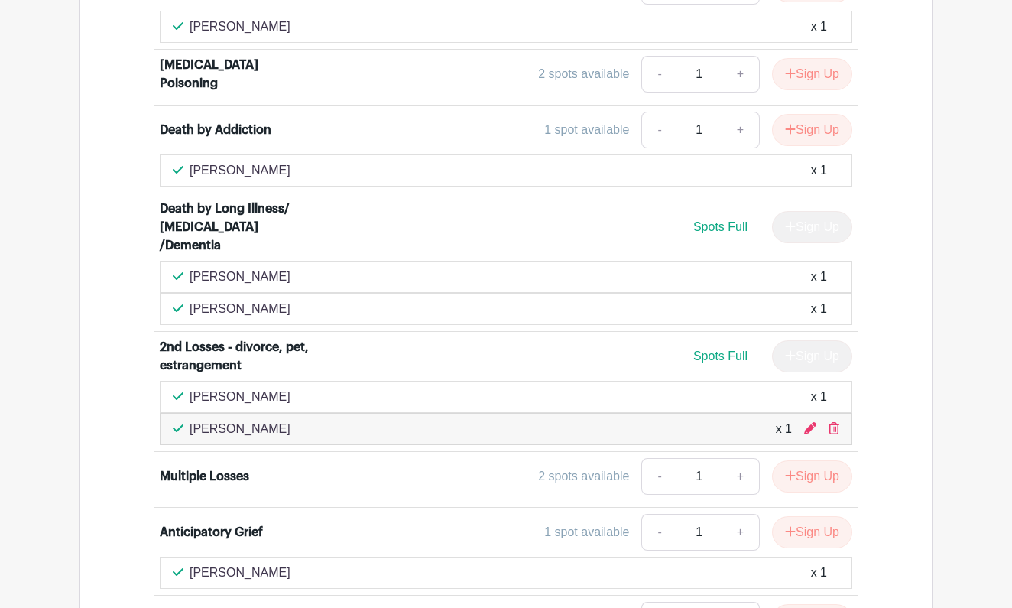
scroll to position [2254, 0]
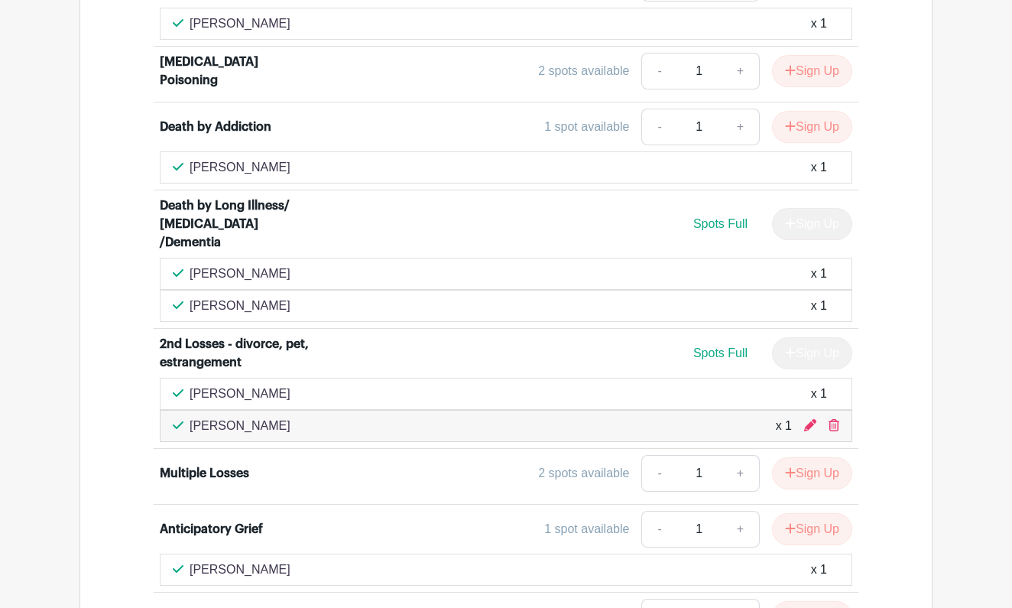
click at [839, 410] on div "Lupé Carranza x 1" at bounding box center [506, 426] width 693 height 32
click at [830, 419] on icon at bounding box center [834, 425] width 11 height 12
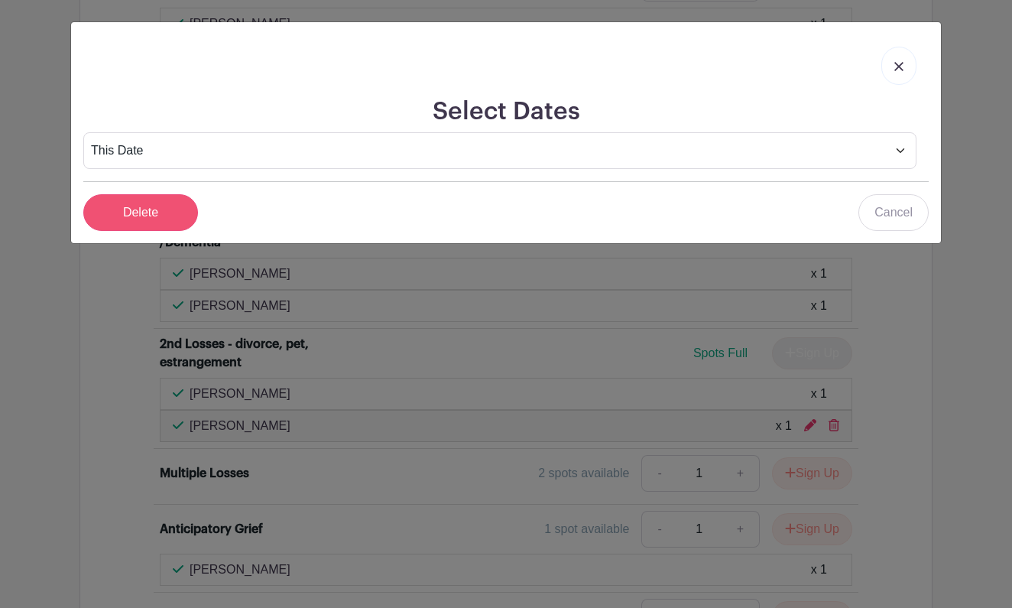
click at [166, 216] on input "Delete" at bounding box center [140, 212] width 115 height 37
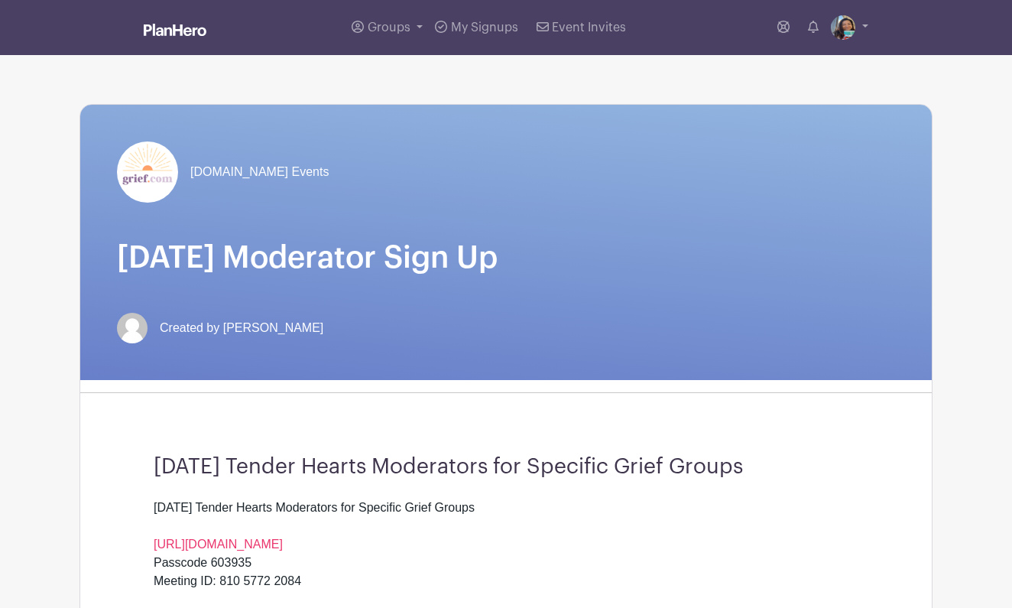
scroll to position [0, 0]
click at [861, 27] on link at bounding box center [849, 27] width 37 height 24
click at [841, 101] on link "Logout" at bounding box center [807, 101] width 121 height 24
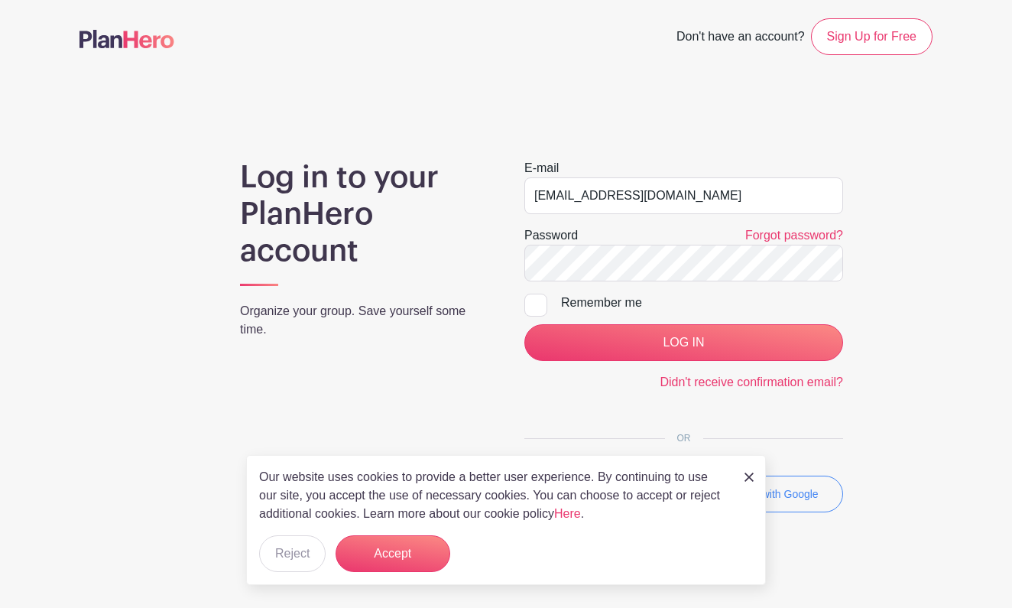
type input "moderators@grief.com"
click at [684, 342] on input "LOG IN" at bounding box center [683, 342] width 319 height 37
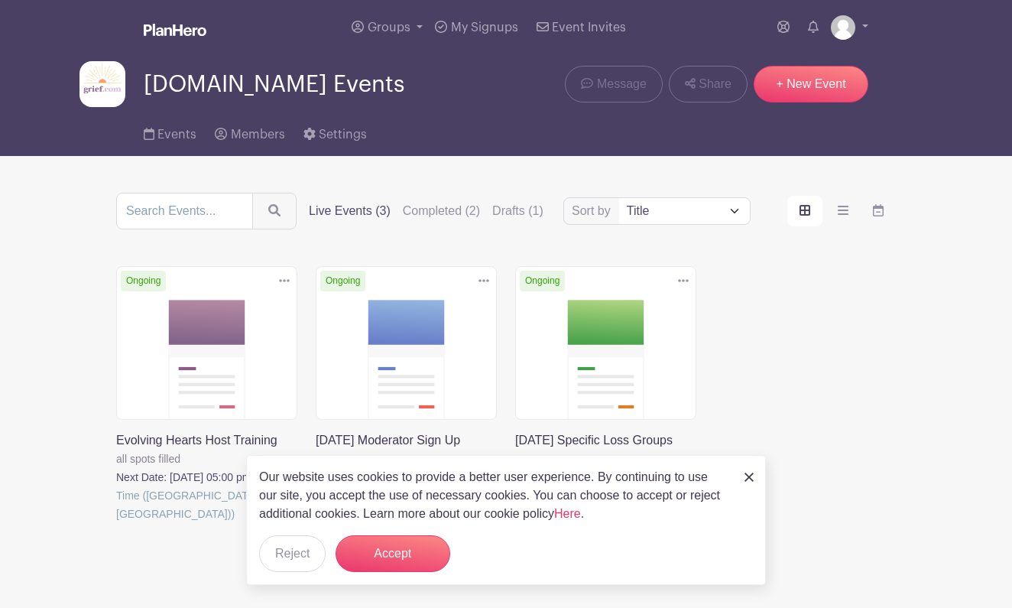
click at [116, 523] on link at bounding box center [116, 523] width 0 height 0
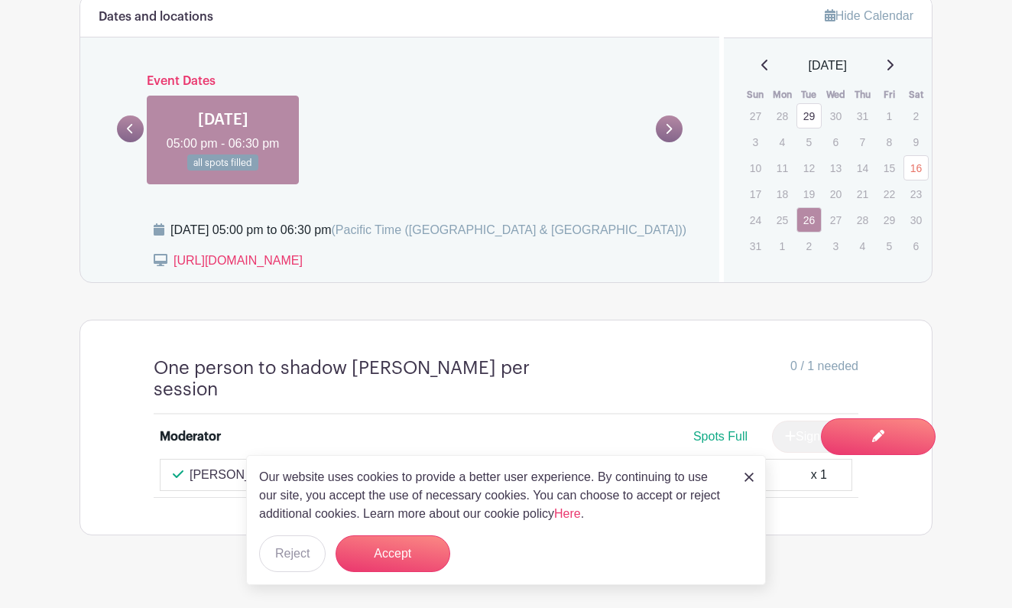
scroll to position [722, 0]
click at [894, 61] on icon at bounding box center [890, 66] width 6 height 11
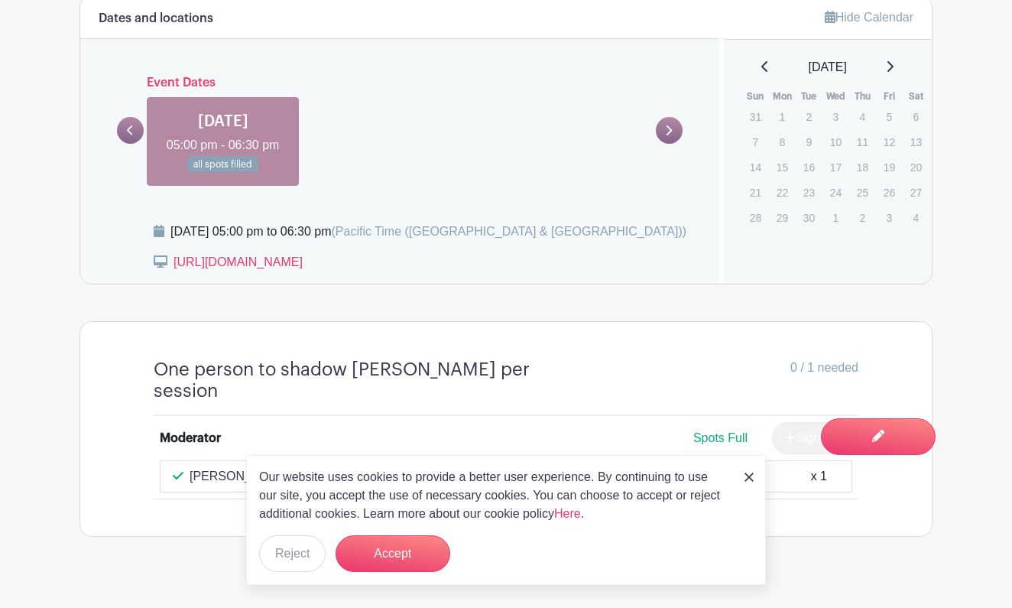
click at [753, 58] on div "September 2025 Sun Mon Tue Wed Thu Fri Sat 31 1 2 3 4 5 6 7 8 9 10 11 12 13 14 …" at bounding box center [828, 144] width 172 height 172
click at [285, 547] on button "Reject" at bounding box center [292, 553] width 67 height 37
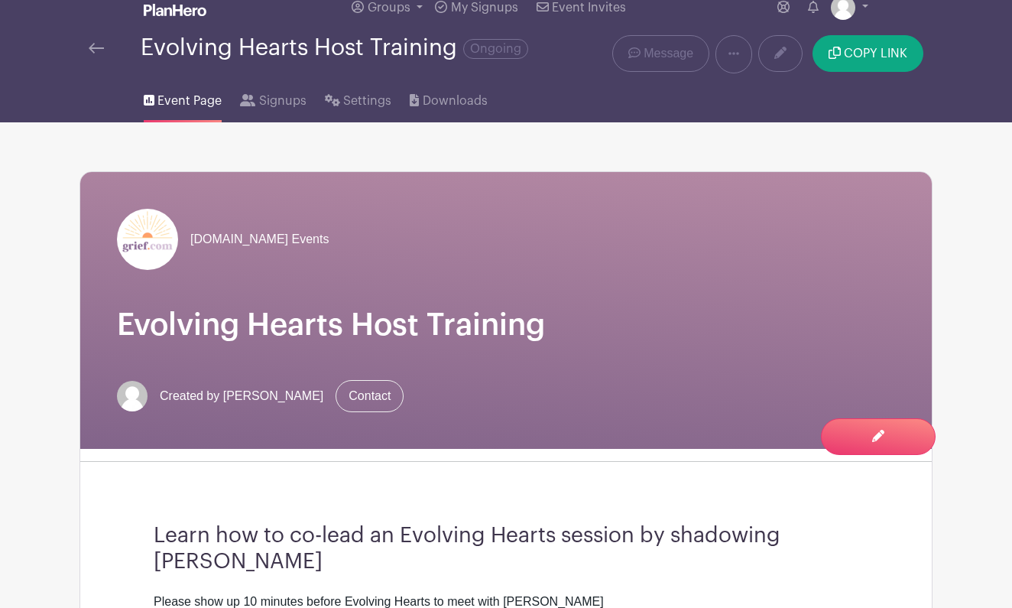
scroll to position [26, 0]
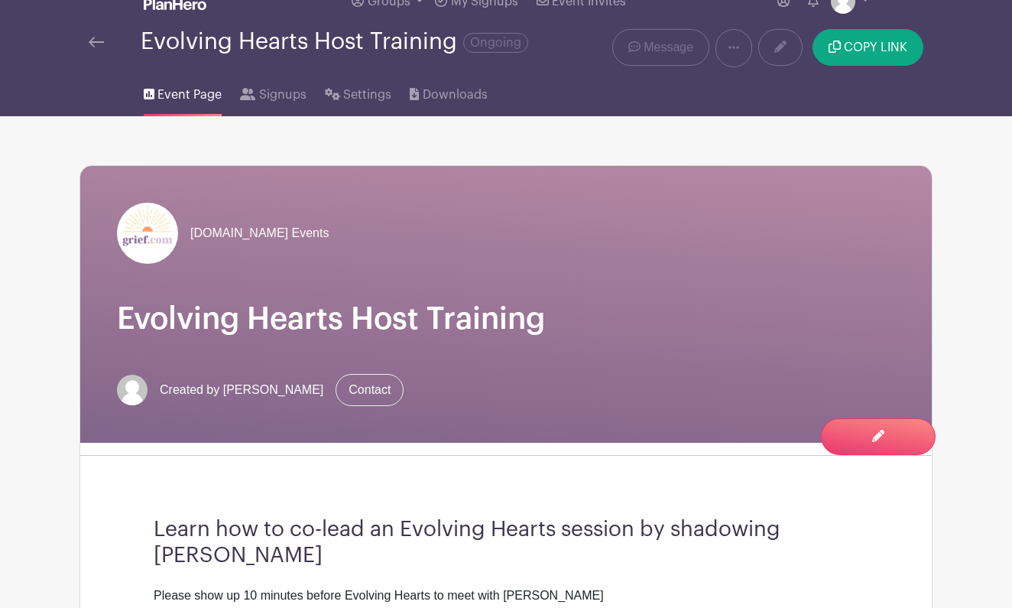
click at [101, 47] on img at bounding box center [96, 42] width 15 height 11
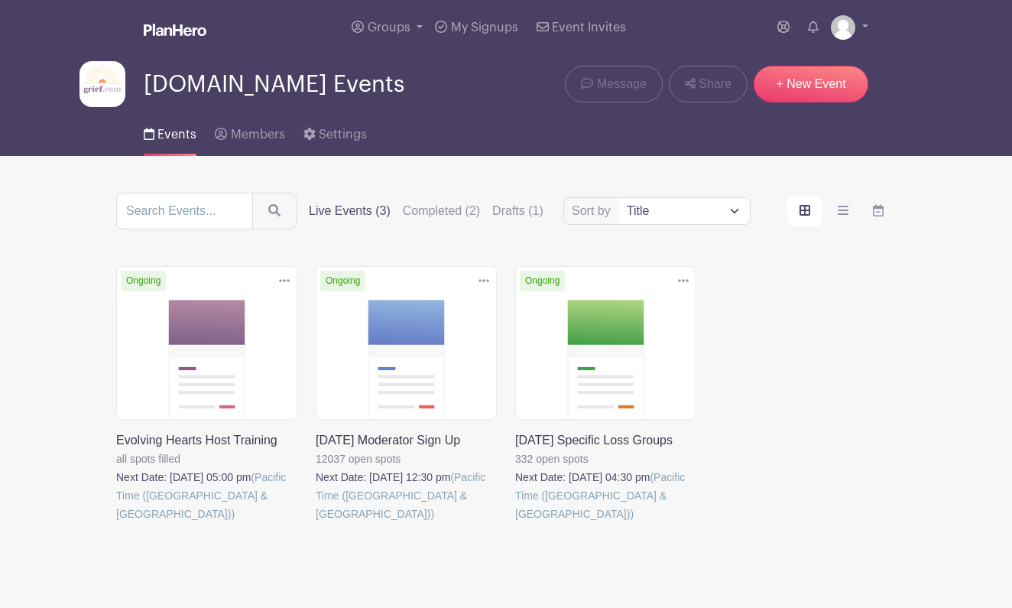
click at [316, 523] on link at bounding box center [316, 523] width 0 height 0
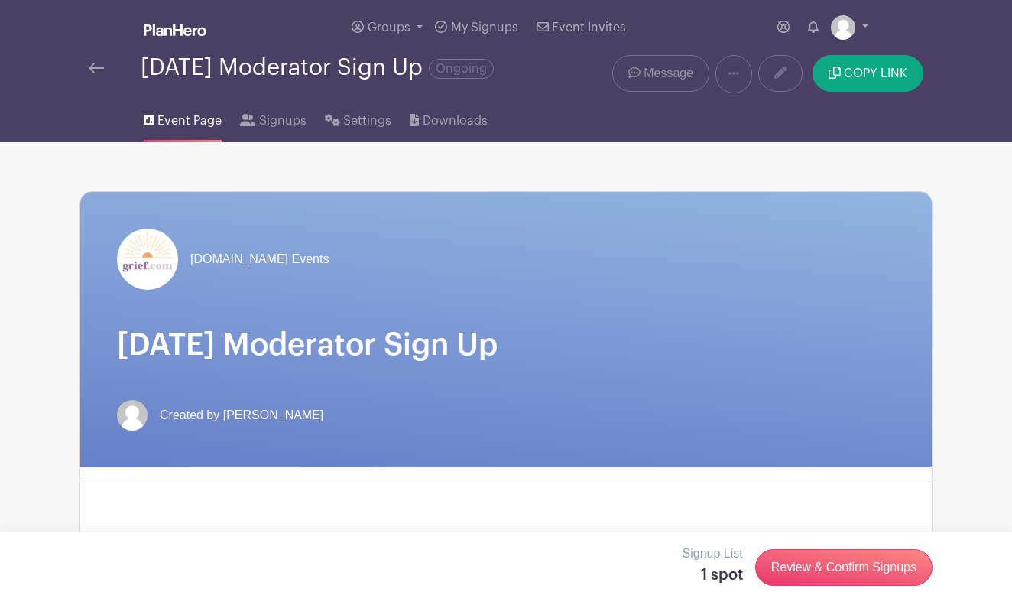
click at [666, 79] on span "Message" at bounding box center [669, 73] width 50 height 18
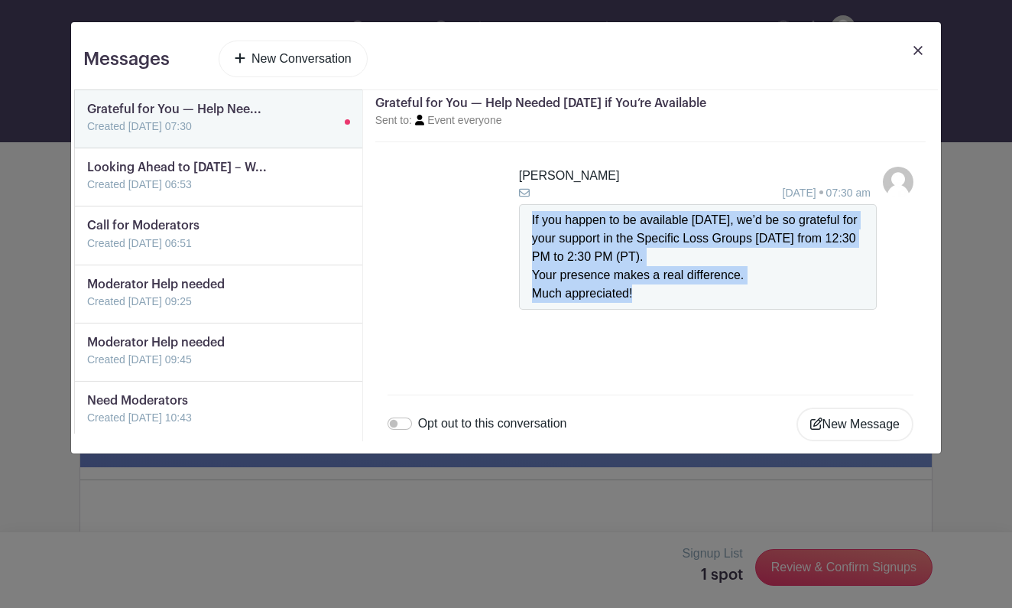
drag, startPoint x: 655, startPoint y: 291, endPoint x: 520, endPoint y: 218, distance: 153.9
click at [519, 217] on div "If you happen to be available today, we’d be so grateful for your support in th…" at bounding box center [698, 256] width 358 height 105
copy div "If you happen to be available today, we’d be so grateful for your support in th…"
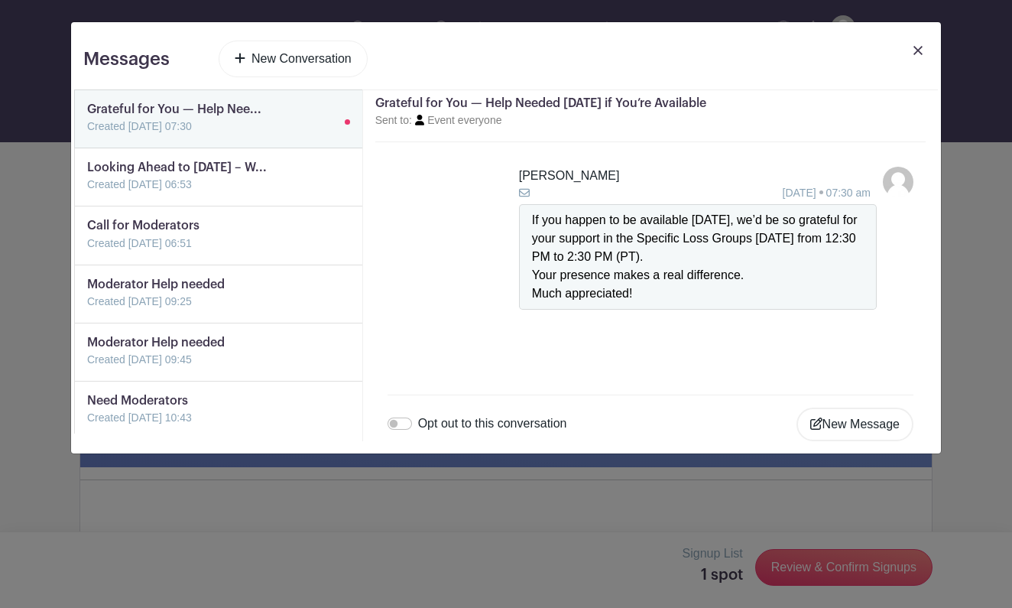
click at [638, 390] on div "New Message Bold Italic Strikethrough Link Heading Quote Code Bullets Numbers D…" at bounding box center [650, 411] width 550 height 59
click at [842, 425] on button "New Message" at bounding box center [854, 424] width 117 height 34
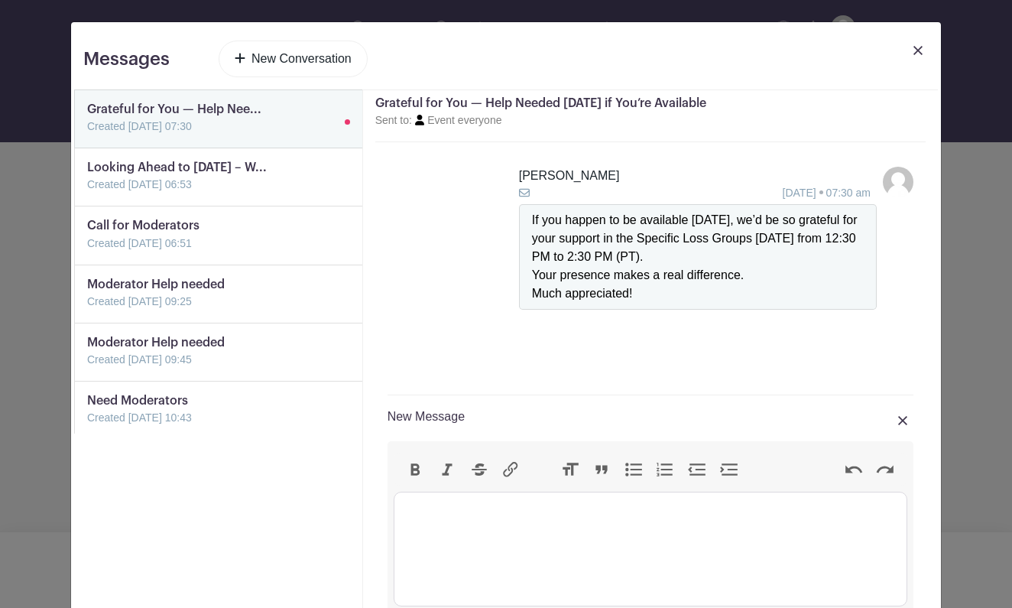
click at [496, 531] on trix-editor at bounding box center [651, 548] width 514 height 115
paste trix-editor "If you happen to be available today, we’d be so grateful for your support in th…"
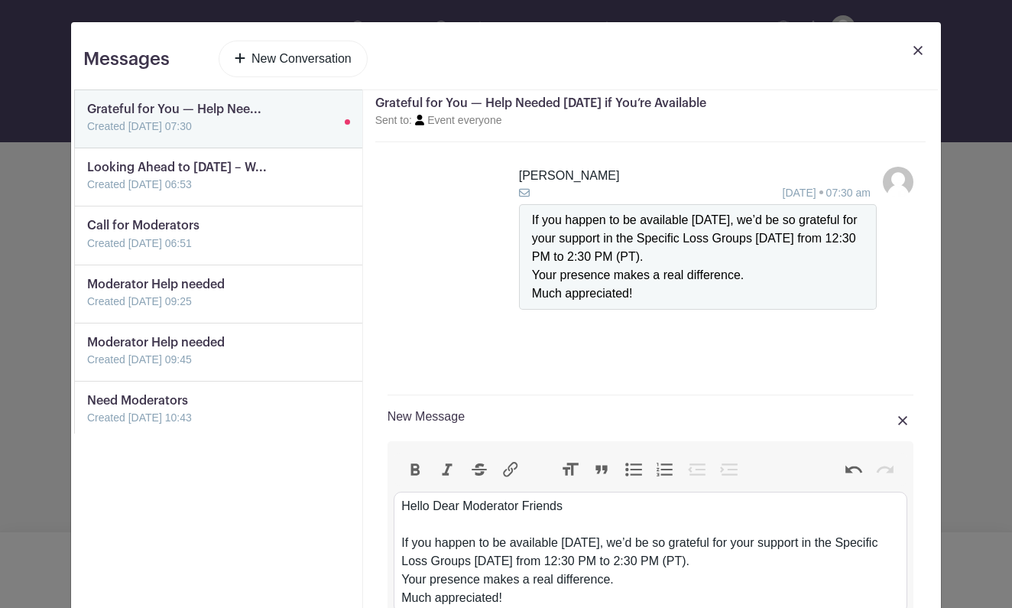
type trix-editor "<div>Hello Dear Moderator Friends<br><br>If you happen to be available today, w…"
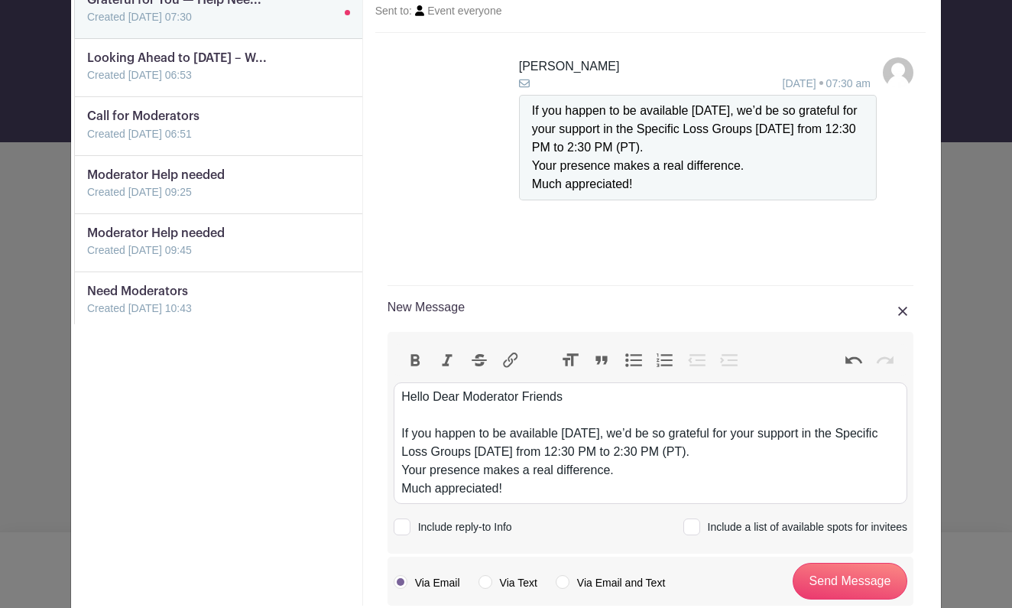
scroll to position [120, 0]
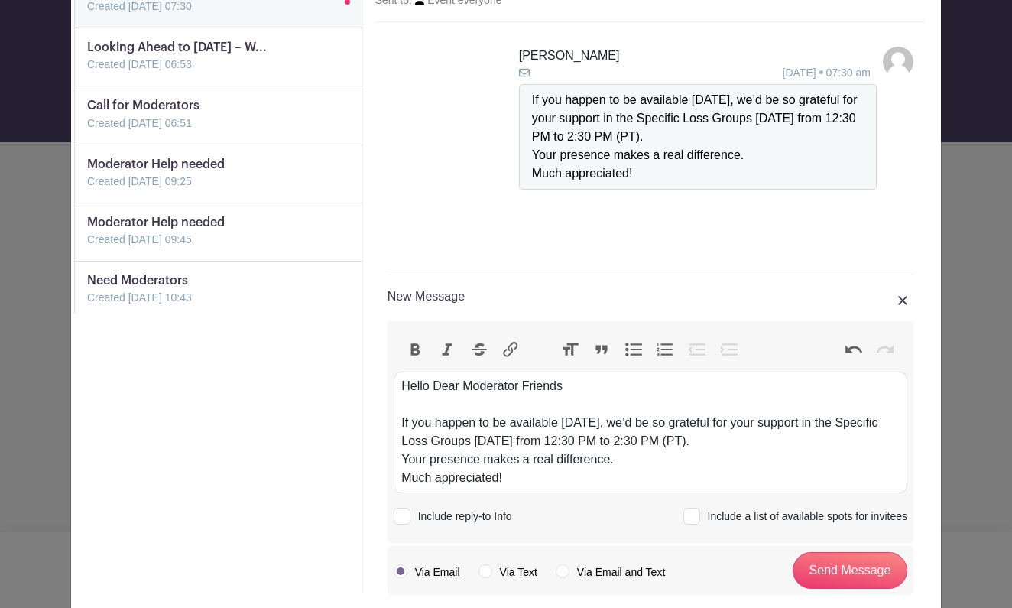
click at [592, 423] on div "Hello Dear Moderator Friends If you happen to be available today, we’d be so gr…" at bounding box center [650, 432] width 498 height 110
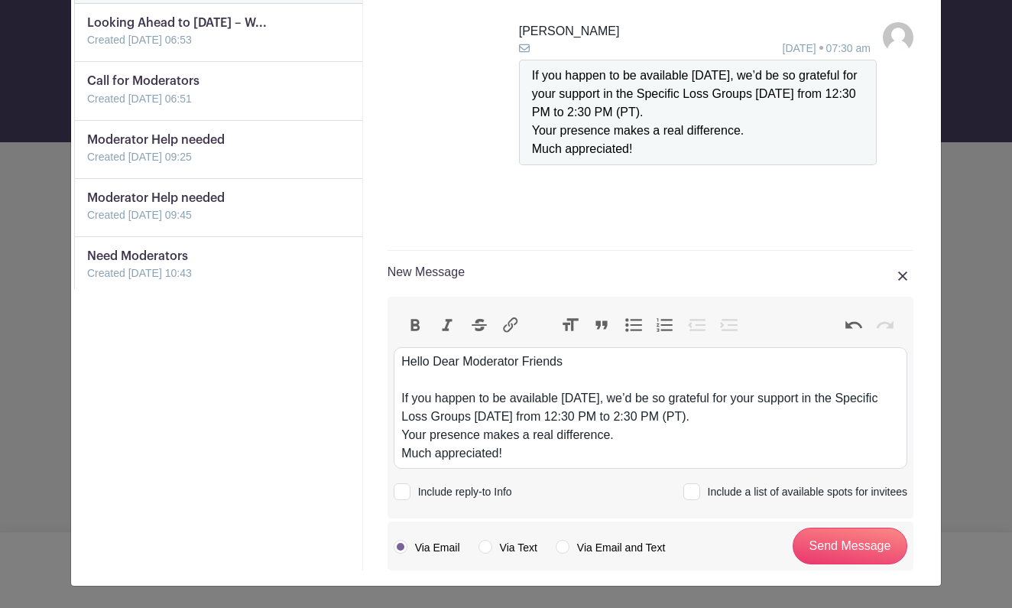
scroll to position [144, 0]
click at [689, 494] on div at bounding box center [691, 492] width 17 height 17
click at [689, 494] on input "Include a list of available spots for invitees" at bounding box center [688, 490] width 10 height 10
checkbox input "true"
click at [413, 388] on div "Hello Dear Moderator Friends If you happen to be available today, we’d be so gr…" at bounding box center [650, 408] width 498 height 110
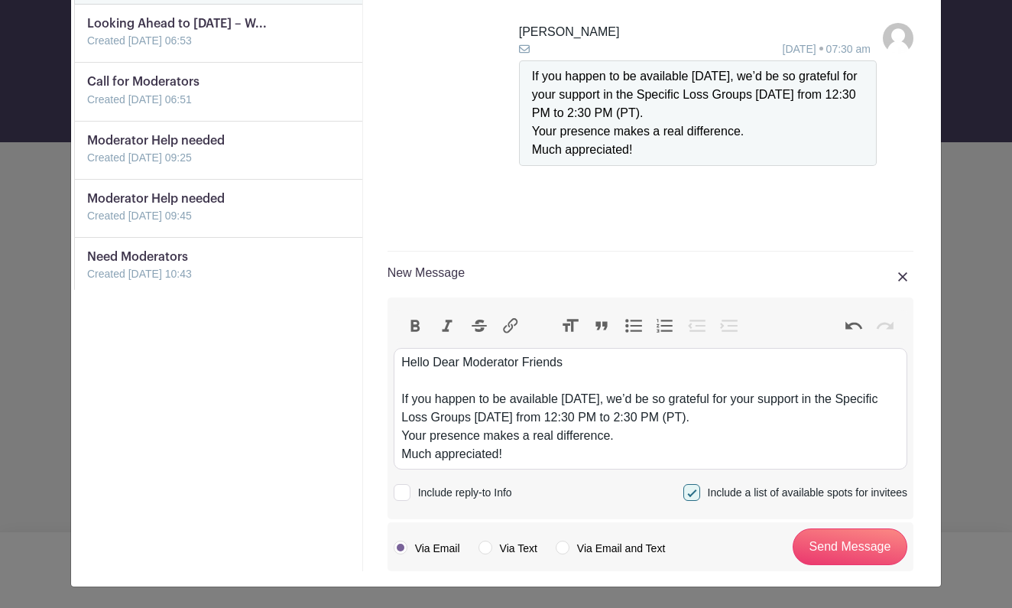
click at [403, 382] on div "Hello Dear Moderator Friends If you happen to be available today, we’d be so gr…" at bounding box center [650, 408] width 498 height 110
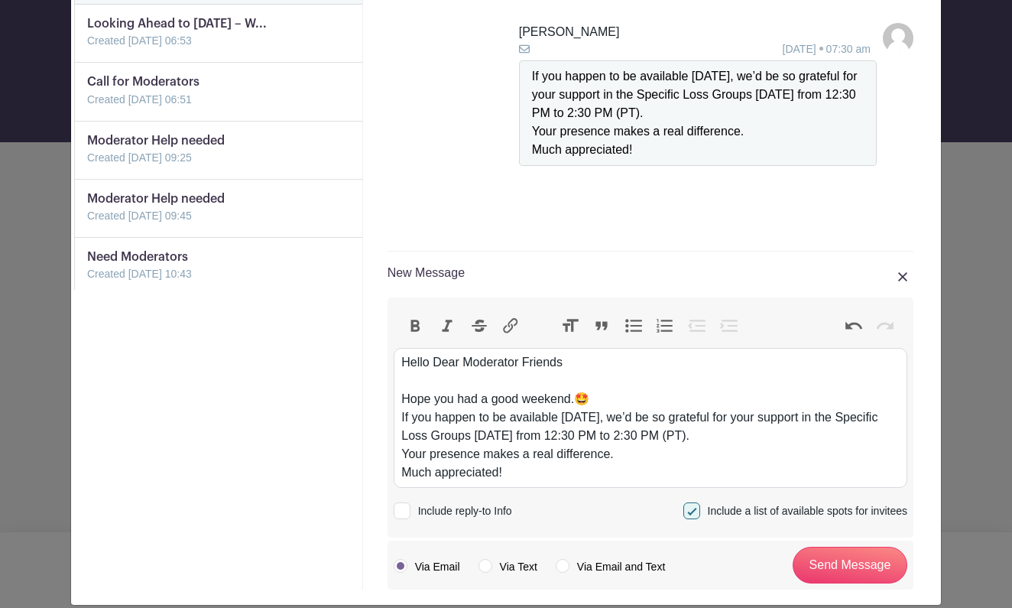
click at [668, 436] on div "Hello Dear Moderator Friends Hope you had a good weekend.🤩 If you happen to be …" at bounding box center [650, 417] width 498 height 128
click at [763, 436] on div "Hello Dear Moderator Friends Hope you had a good weekend.🤩 If you happen to be …" at bounding box center [650, 417] width 498 height 128
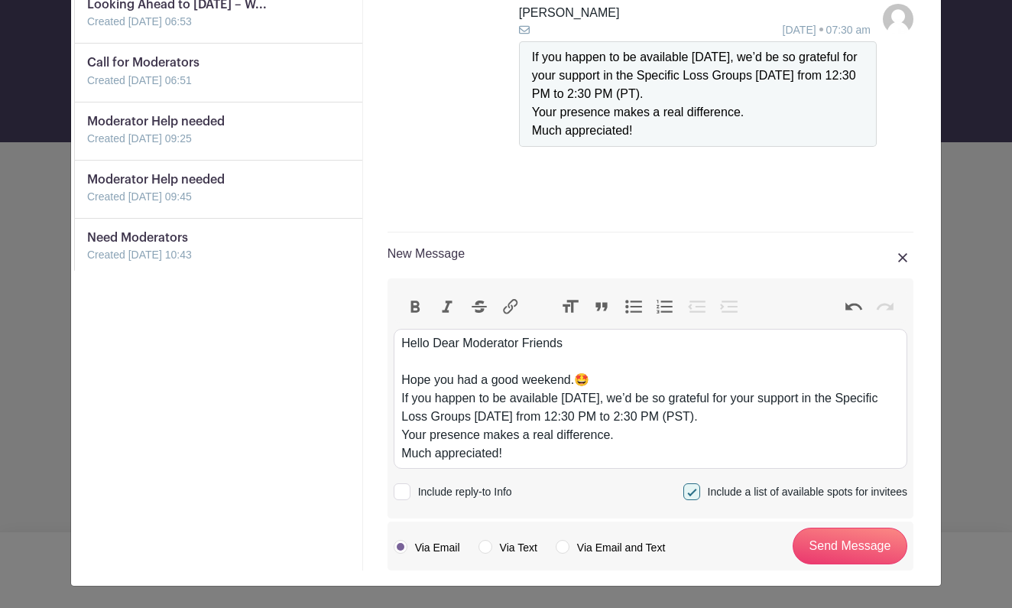
scroll to position [162, 0]
click at [536, 454] on div "Hello Dear Moderator Friends Hope you had a good weekend.🤩 If you happen to be …" at bounding box center [650, 399] width 498 height 128
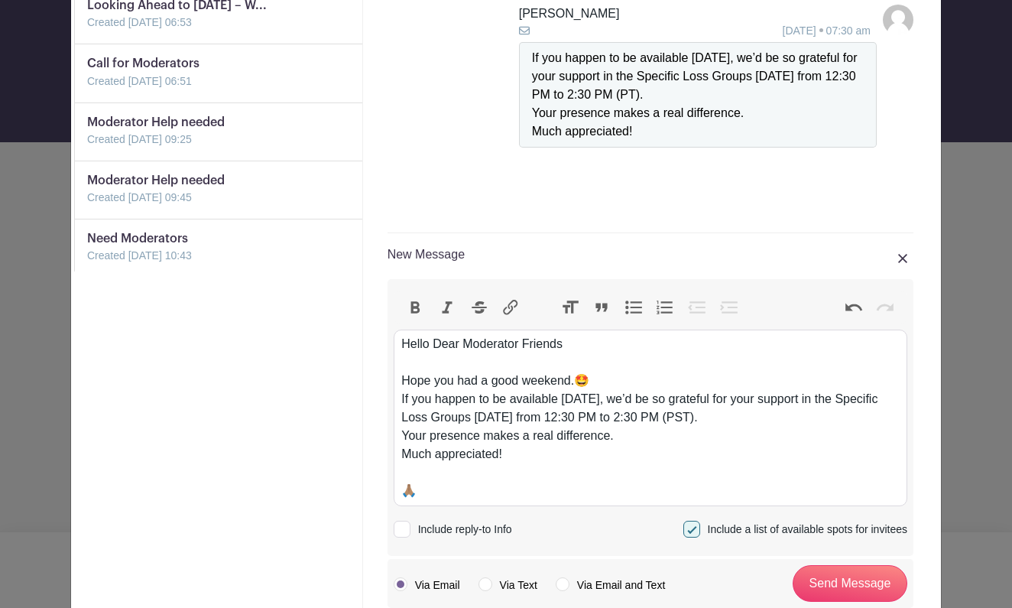
type trix-editor "<div>Hello Dear Moderator Friends<br><br>Hope you had a good weekend.🤩<br>If yo…"
click at [841, 582] on input "Send Message" at bounding box center [850, 583] width 115 height 37
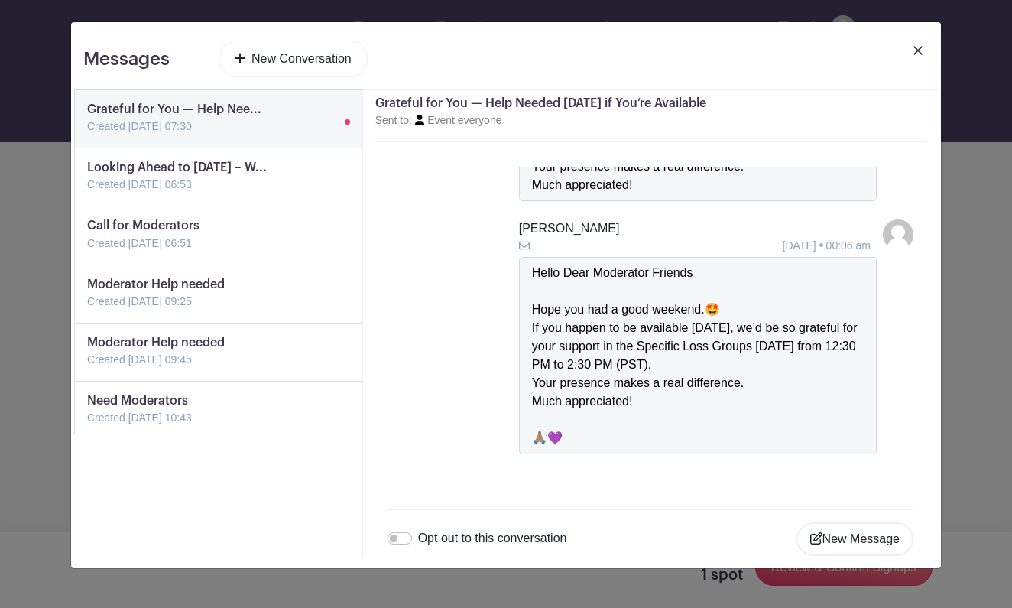
scroll to position [109, 0]
click at [919, 49] on img at bounding box center [917, 50] width 9 height 9
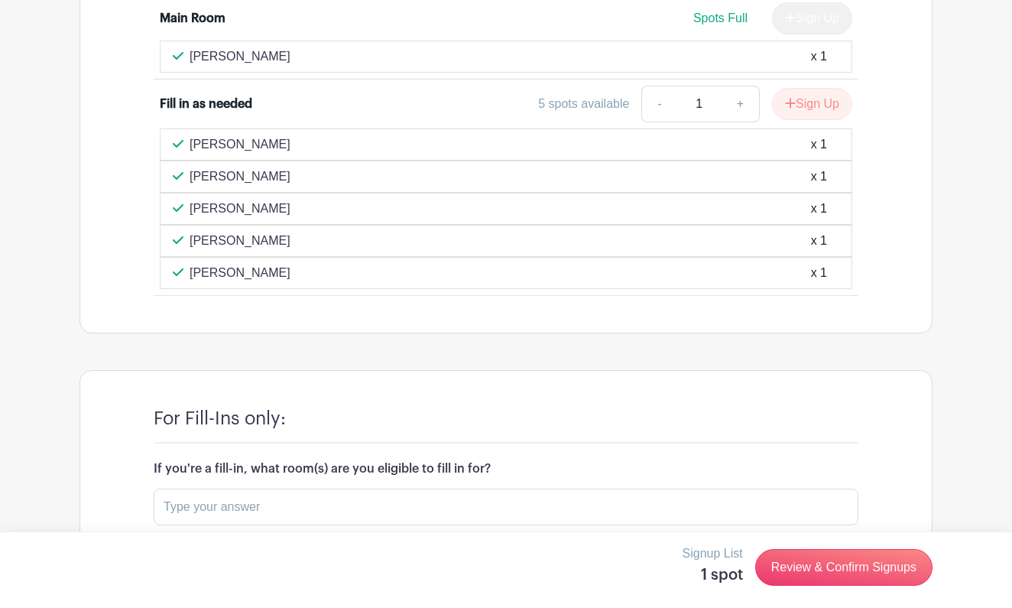
scroll to position [3363, 0]
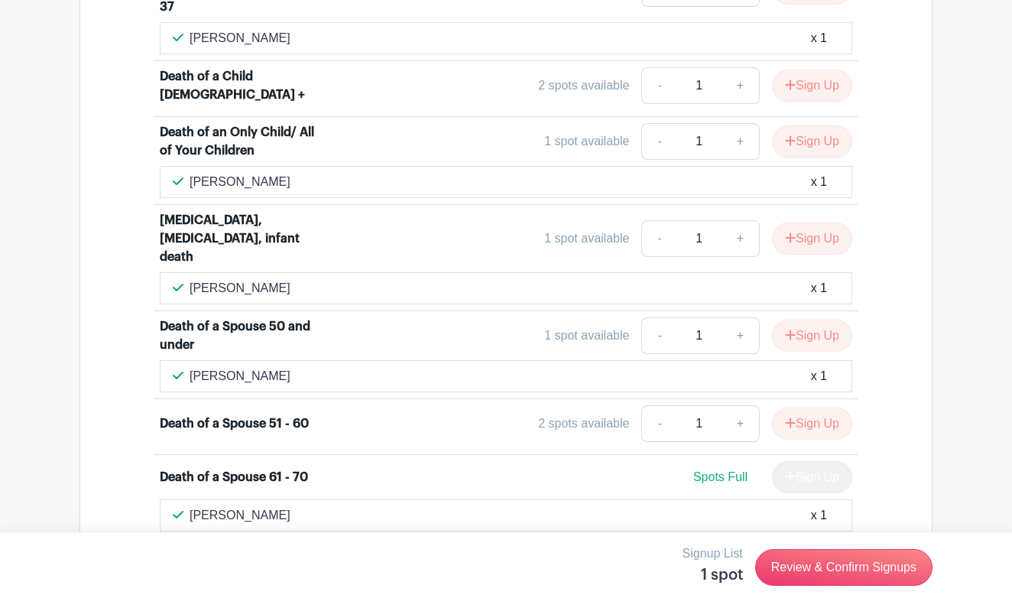
scroll to position [1430, 0]
